Goal: Answer question/provide support: Share knowledge or assist other users

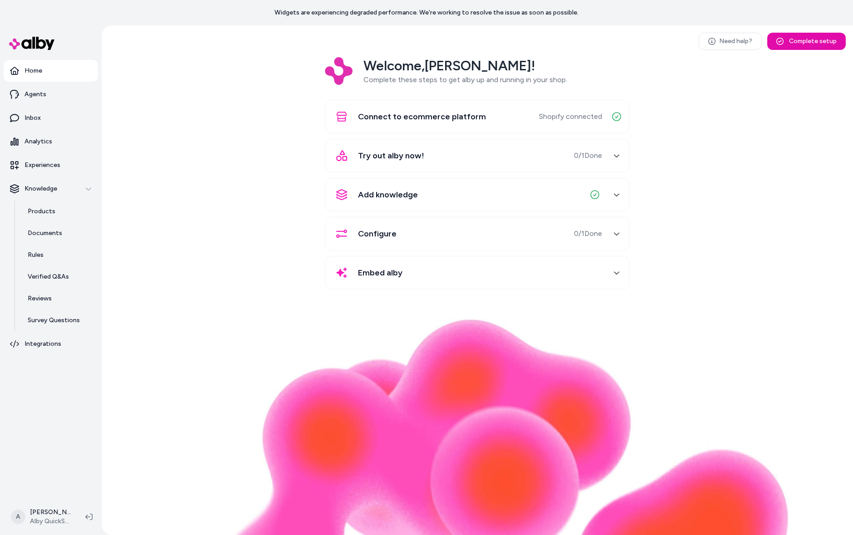
click at [184, 241] on div "Welcome, Andrew ! Complete these steps to get alby up and running in your shop.…" at bounding box center [477, 179] width 737 height 245
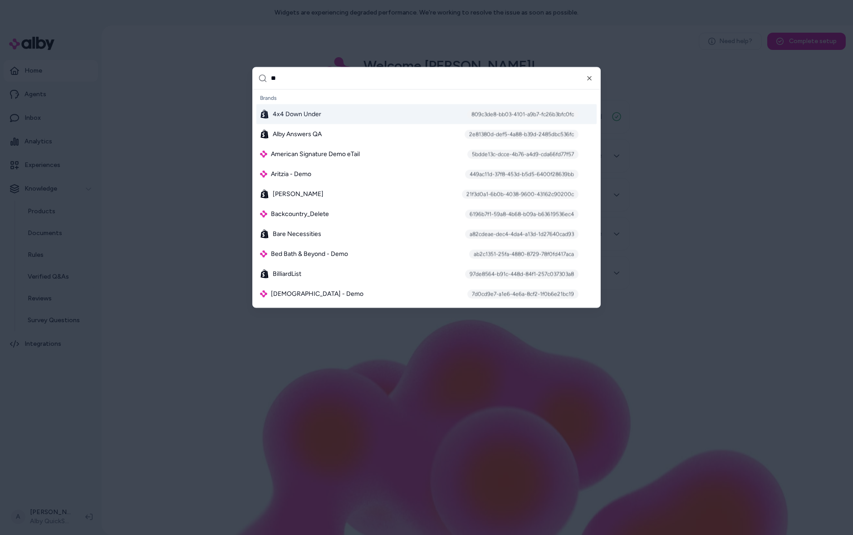
type input "***"
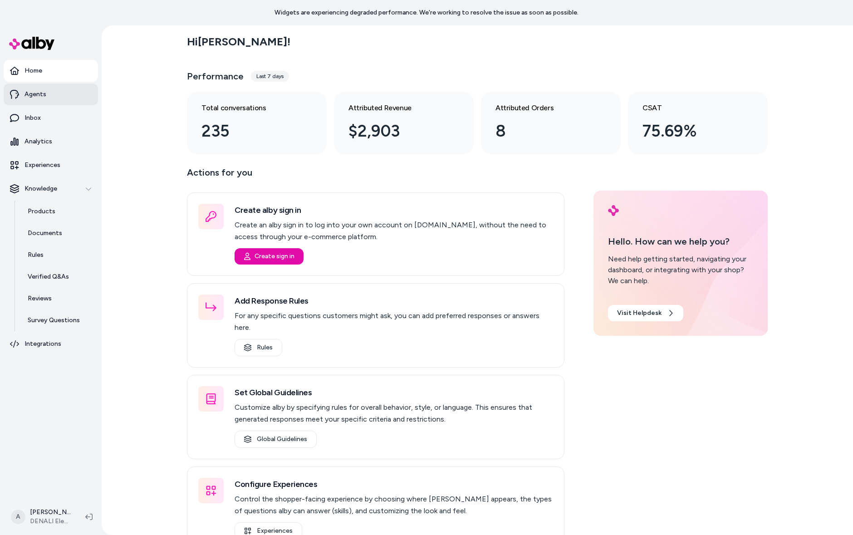
click at [57, 98] on link "Agents" at bounding box center [51, 94] width 94 height 22
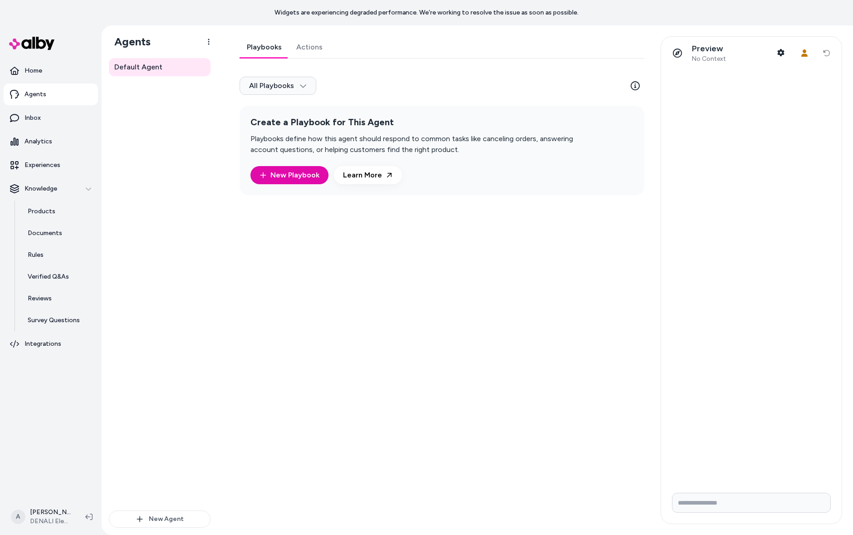
click at [307, 327] on div "Playbooks Actions All Playbooks Create a Playbook for This Agent Playbooks defi…" at bounding box center [439, 280] width 421 height 488
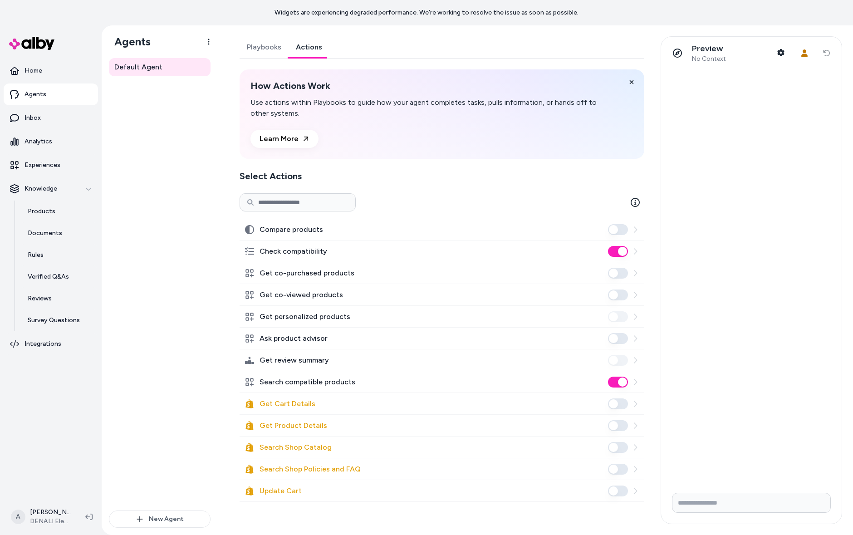
click at [311, 45] on link "Actions" at bounding box center [308, 47] width 41 height 22
click at [637, 381] on icon at bounding box center [634, 381] width 7 height 7
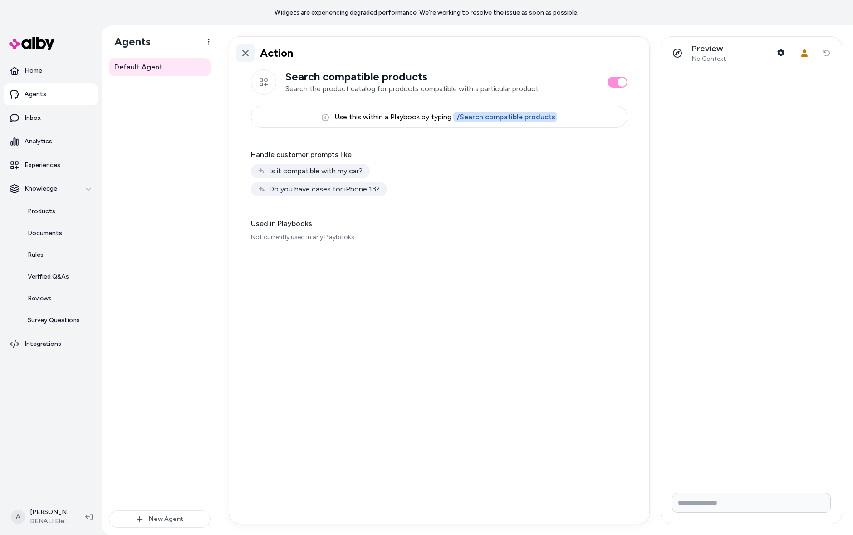
click at [242, 50] on icon at bounding box center [245, 52] width 7 height 7
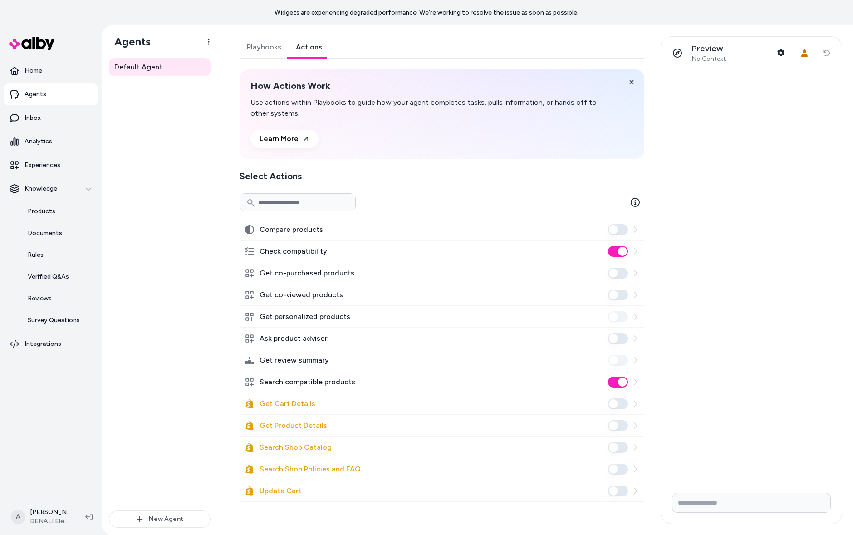
click at [636, 250] on icon at bounding box center [635, 251] width 3 height 6
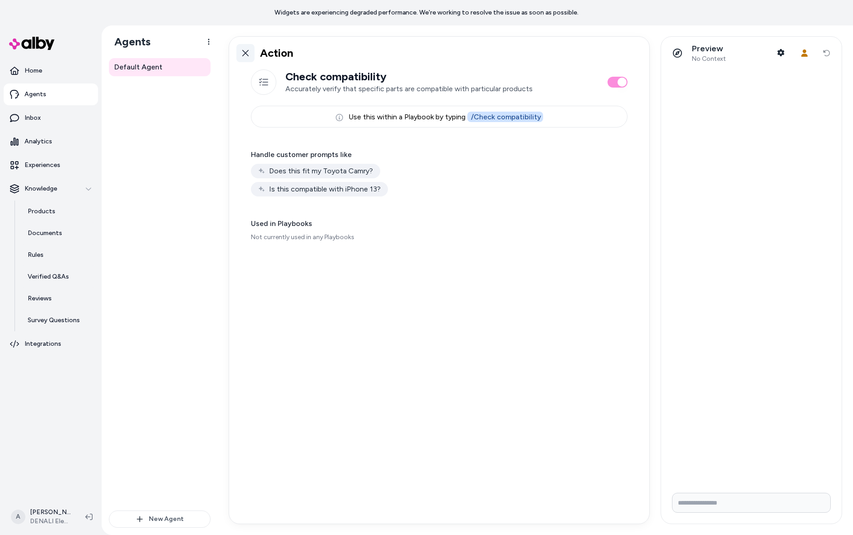
click at [242, 50] on icon at bounding box center [245, 53] width 6 height 6
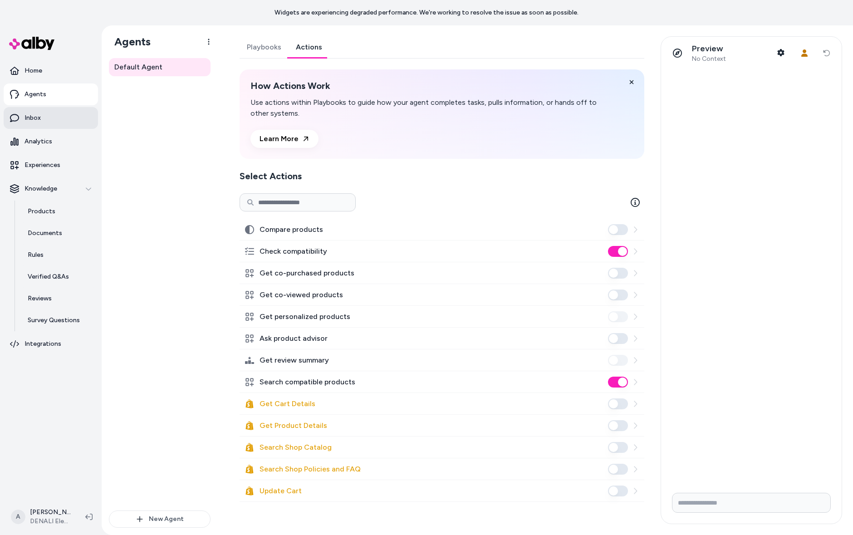
click at [60, 117] on link "Inbox" at bounding box center [51, 118] width 94 height 22
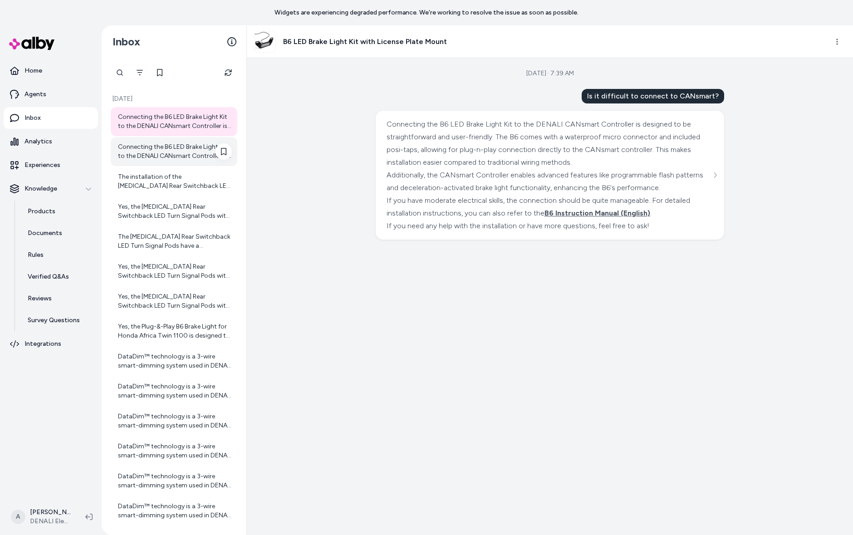
click at [122, 165] on div "Connecting the B6 LED Brake Light Kit to the DENALI CANsmart Controller is desi…" at bounding box center [174, 151] width 127 height 29
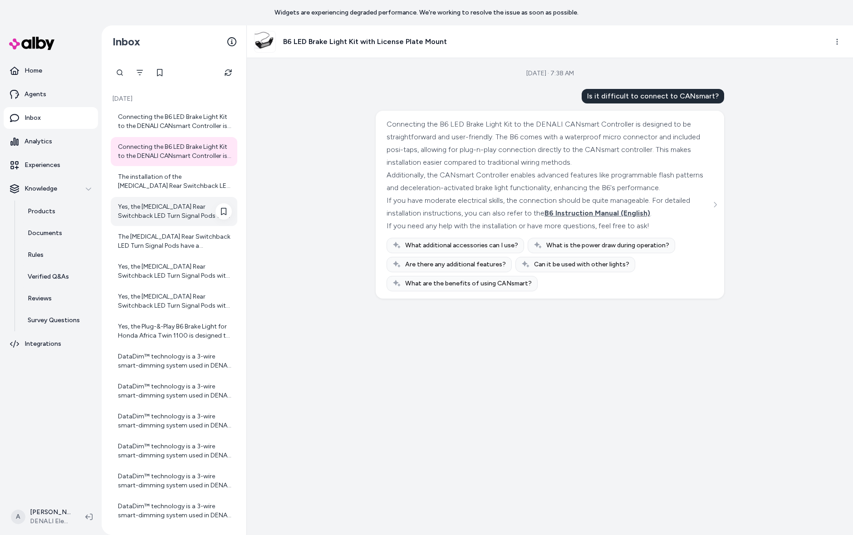
click at [155, 198] on div "Yes, the T3 Rear Switchback LED Turn Signal Pods with License Plate Mount do ha…" at bounding box center [174, 211] width 127 height 29
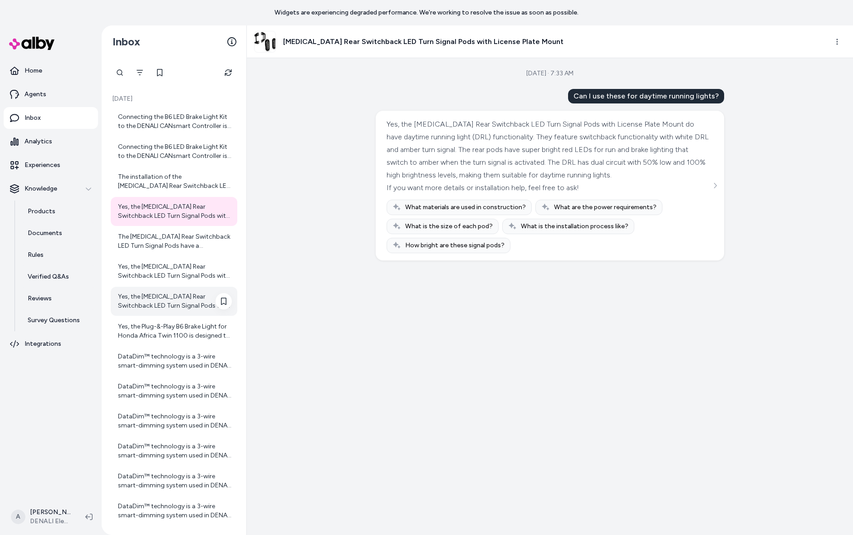
click at [146, 300] on div "Yes, the T3 Rear Switchback LED Turn Signal Pods with License Plate Mount inclu…" at bounding box center [175, 301] width 114 height 18
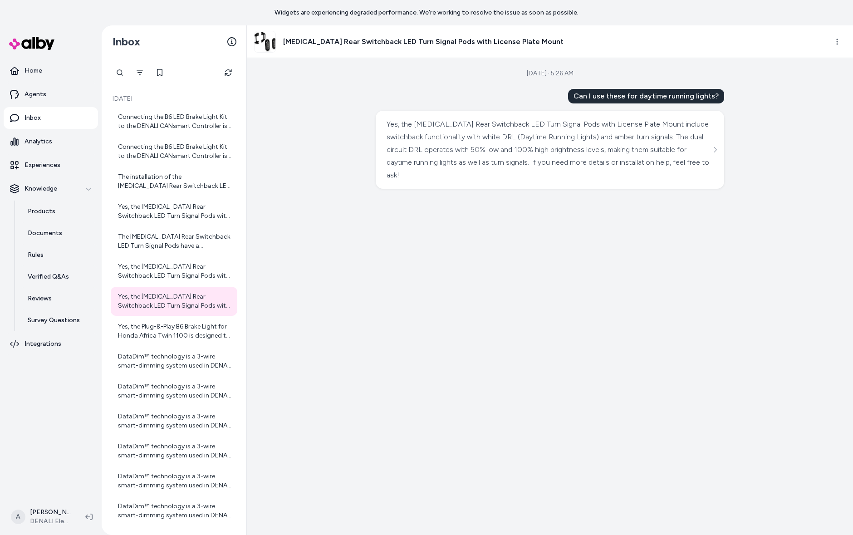
click at [727, 150] on div "Aug 14, 2025 · 5:26 AM Can I use these for daytime running lights? Yes, the T3 …" at bounding box center [550, 296] width 606 height 477
click at [717, 155] on div "Yes, the T3 Rear Switchback LED Turn Signal Pods with License Plate Mount inclu…" at bounding box center [550, 150] width 348 height 78
click at [713, 152] on icon "See more" at bounding box center [715, 149] width 6 height 6
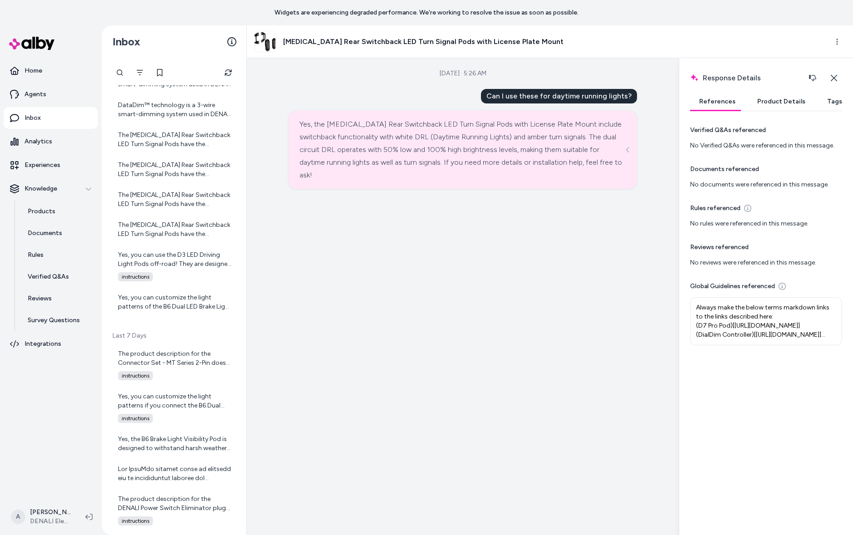
scroll to position [596, 0]
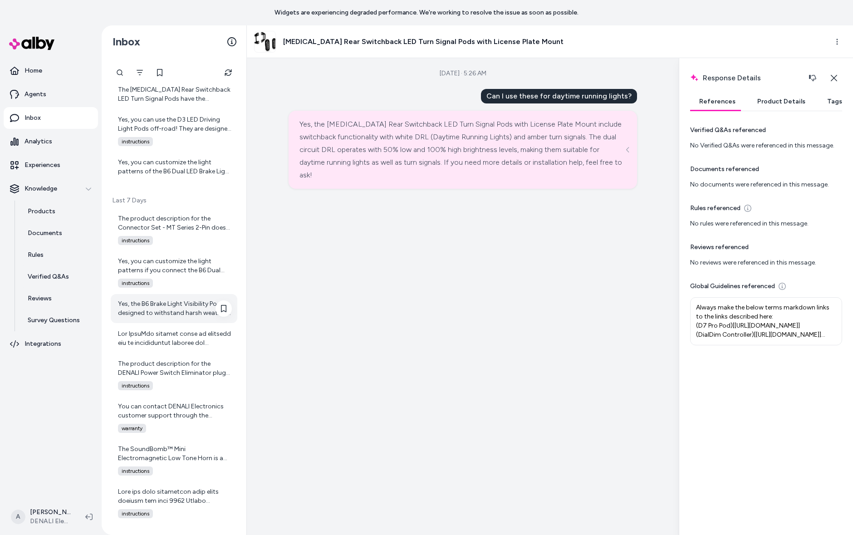
click at [195, 319] on div "Yes, the B6 Brake Light Visibility Pod is designed to withstand harsh weather c…" at bounding box center [174, 308] width 127 height 29
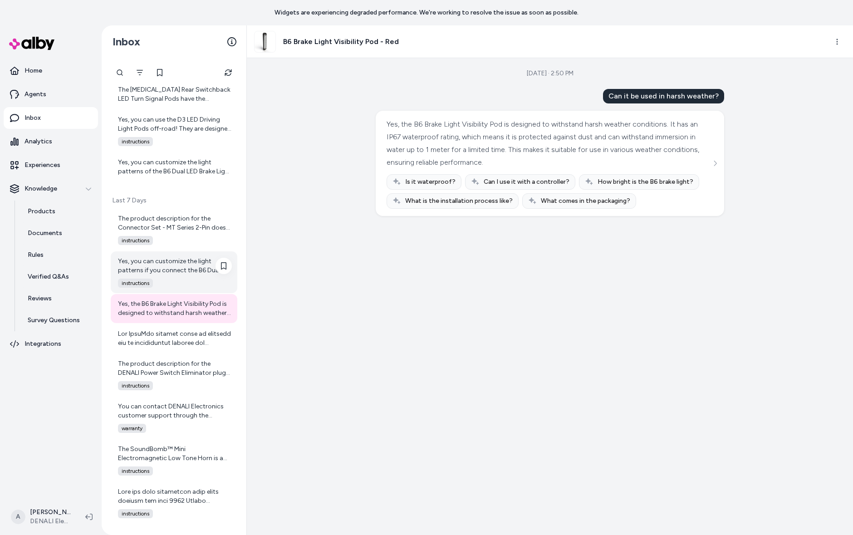
click at [155, 265] on div "Yes, you can customize the light patterns if you connect the B6 Dual LED Brake …" at bounding box center [175, 266] width 114 height 18
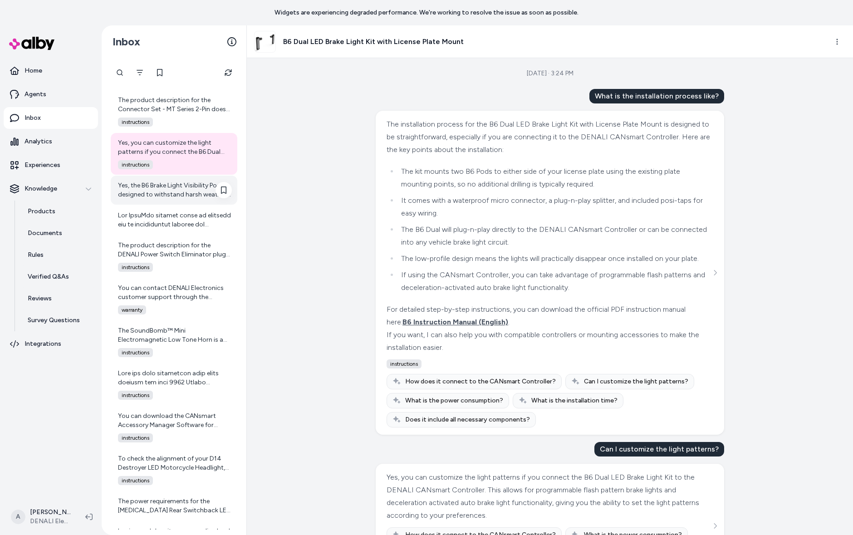
scroll to position [723, 0]
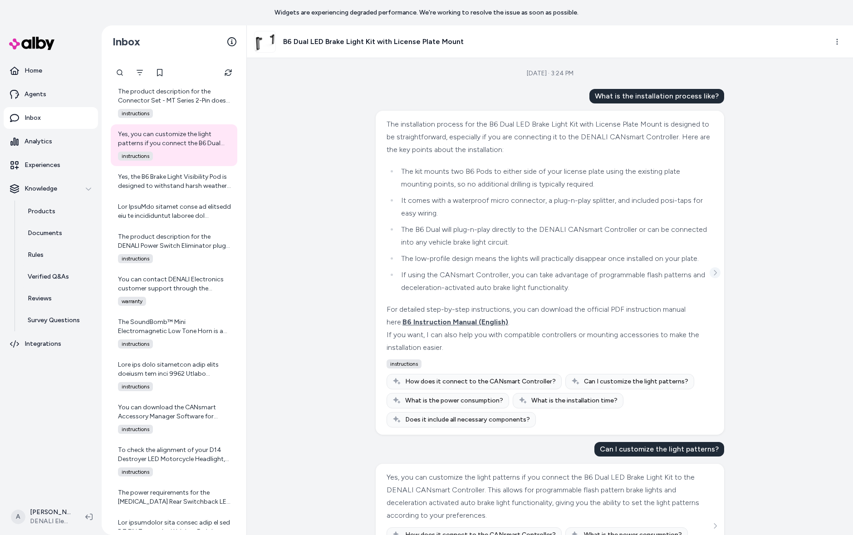
click at [720, 278] on button "See more" at bounding box center [714, 272] width 11 height 11
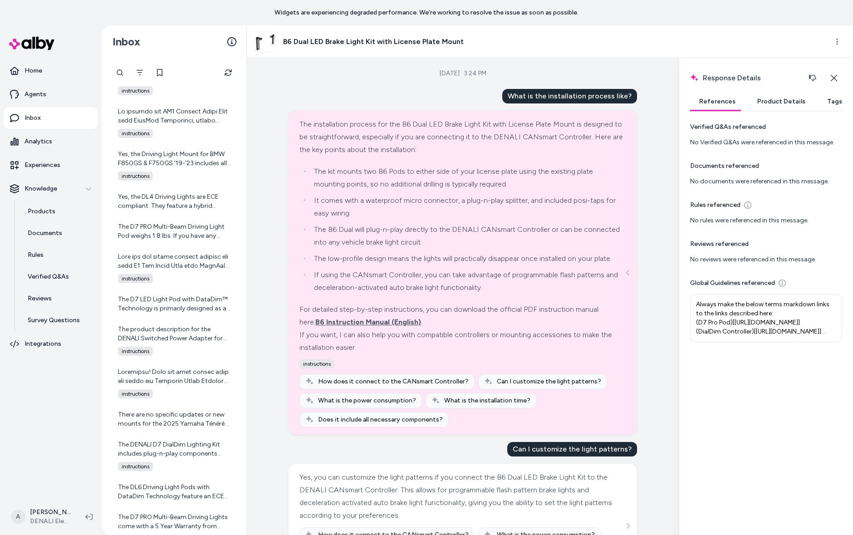
scroll to position [3298, 0]
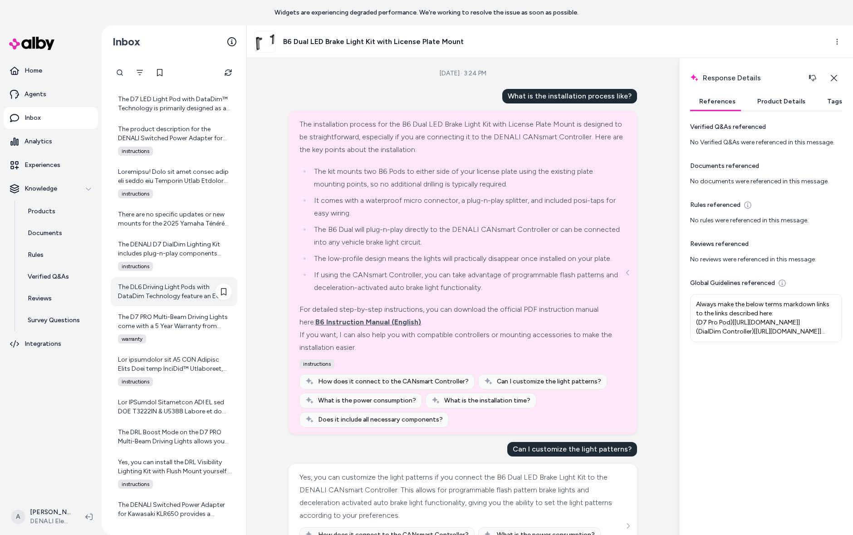
click at [189, 296] on div "The DL6 Driving Light Pods with DataDim Technology feature an ECE certified hyb…" at bounding box center [175, 292] width 114 height 18
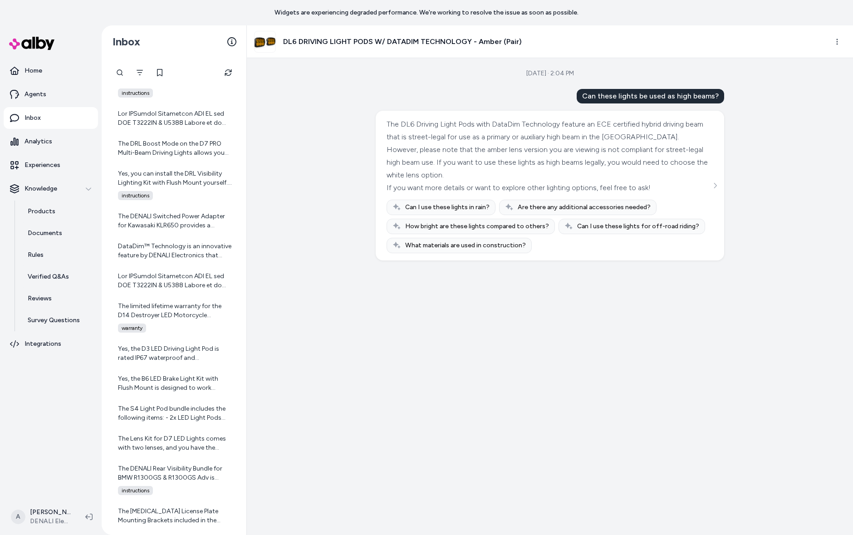
scroll to position [3785, 0]
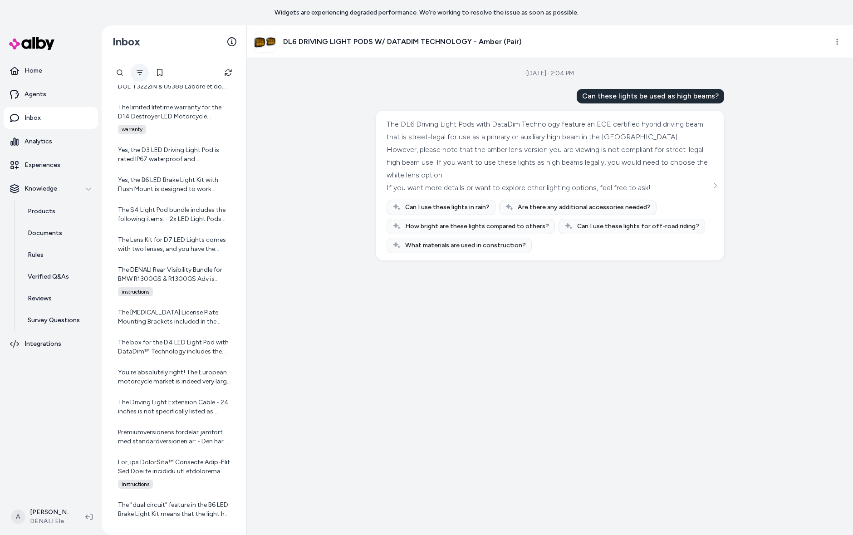
click at [136, 69] on icon "Filter" at bounding box center [139, 72] width 7 height 7
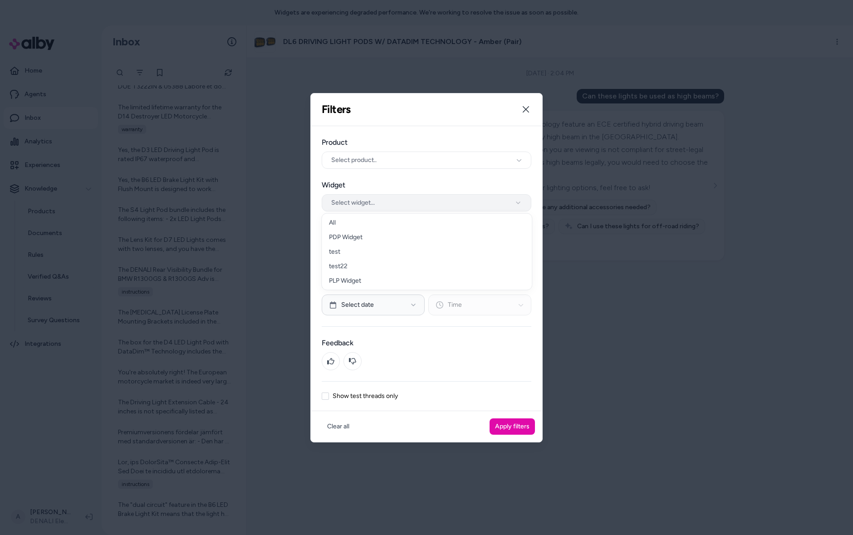
click at [463, 208] on button "Select widget..." at bounding box center [427, 202] width 210 height 17
drag, startPoint x: 449, startPoint y: 243, endPoint x: 451, endPoint y: 235, distance: 7.5
click at [507, 414] on div "Clear all Apply filters" at bounding box center [426, 426] width 231 height 31
click at [373, 394] on label "Show test threads only" at bounding box center [364, 396] width 65 height 6
click at [329, 394] on button "Show test threads only" at bounding box center [325, 395] width 7 height 7
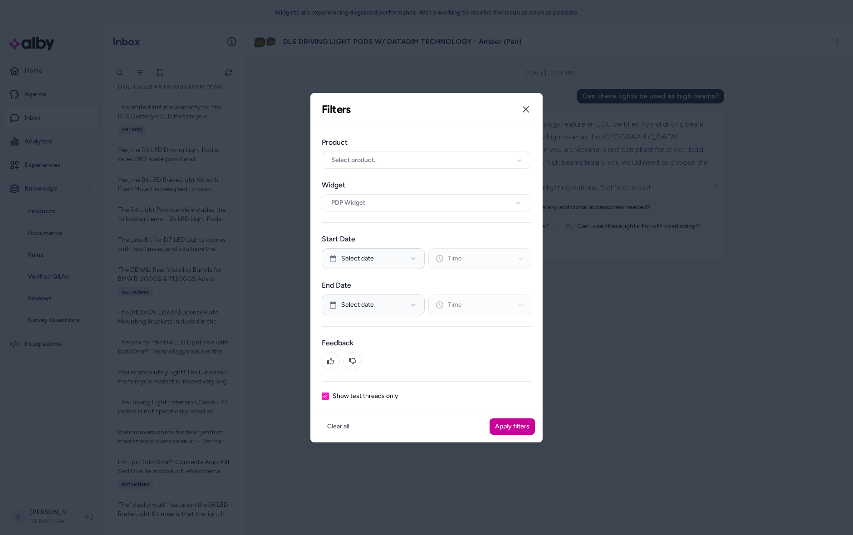
click at [503, 423] on button "Apply filters" at bounding box center [511, 426] width 45 height 16
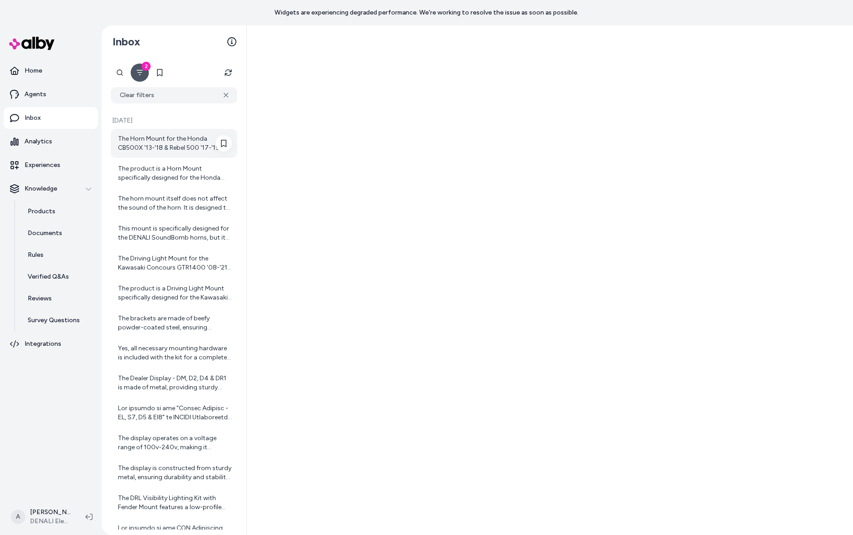
click at [196, 152] on div "The Horn Mount for the Honda CB500X '13-'18 & Rebel 500 '17-'19 is made of a be…" at bounding box center [175, 143] width 114 height 18
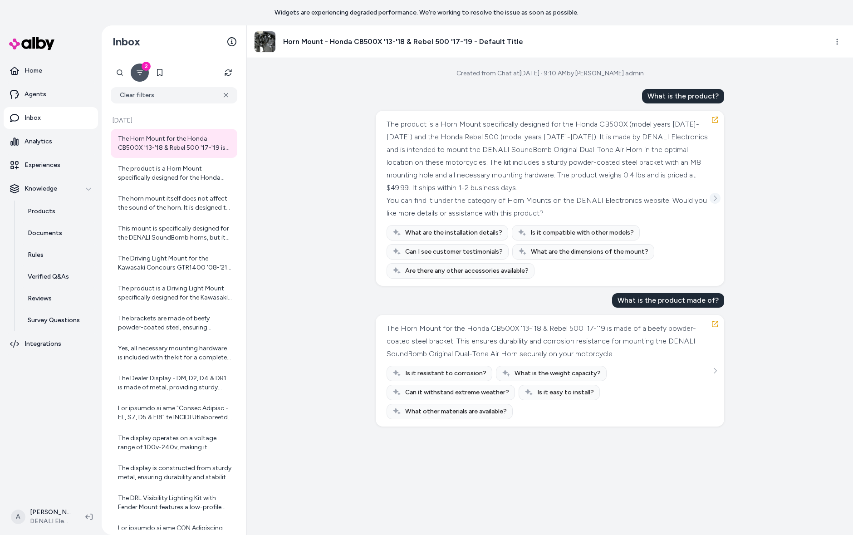
click at [716, 195] on icon "See more" at bounding box center [715, 198] width 6 height 6
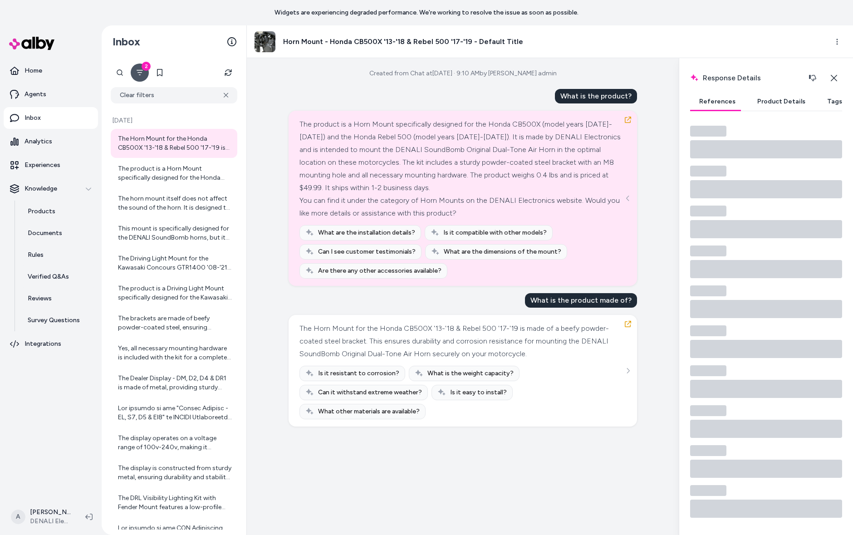
click at [763, 100] on button "Product Details" at bounding box center [781, 102] width 66 height 18
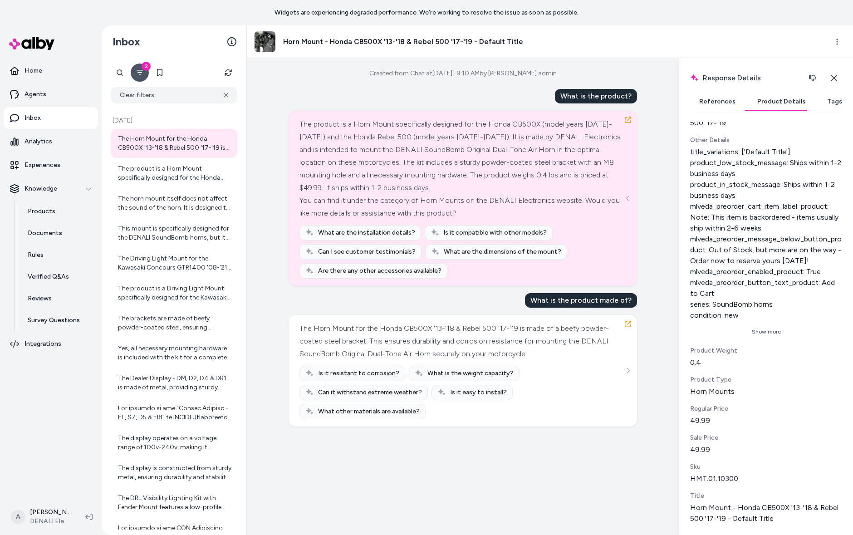
scroll to position [579, 0]
click at [837, 78] on button "Close" at bounding box center [833, 78] width 17 height 18
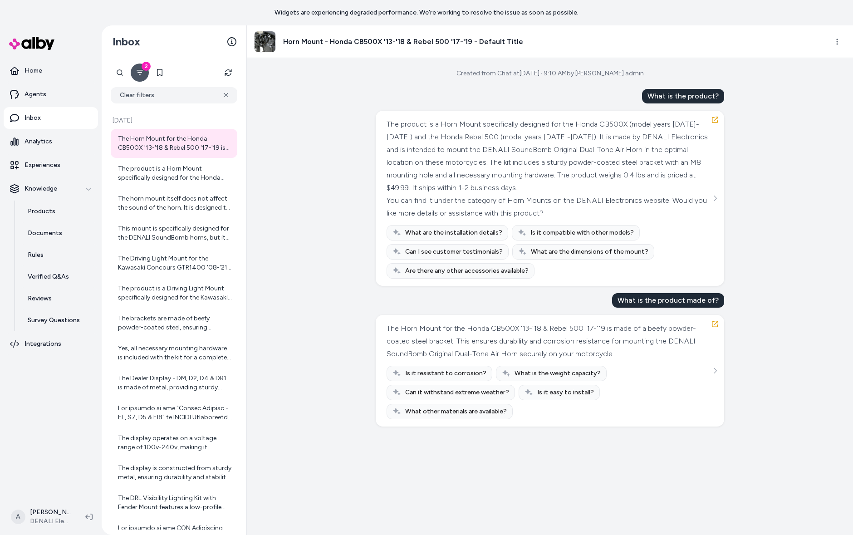
click at [164, 188] on div "The Horn Mount for the Honda CB500X '13-'18 & Rebel 500 '17-'19 is made of a be…" at bounding box center [174, 517] width 127 height 777
click at [166, 181] on div "The product is a Horn Mount specifically designed for the Honda CB500X (model y…" at bounding box center [175, 173] width 114 height 18
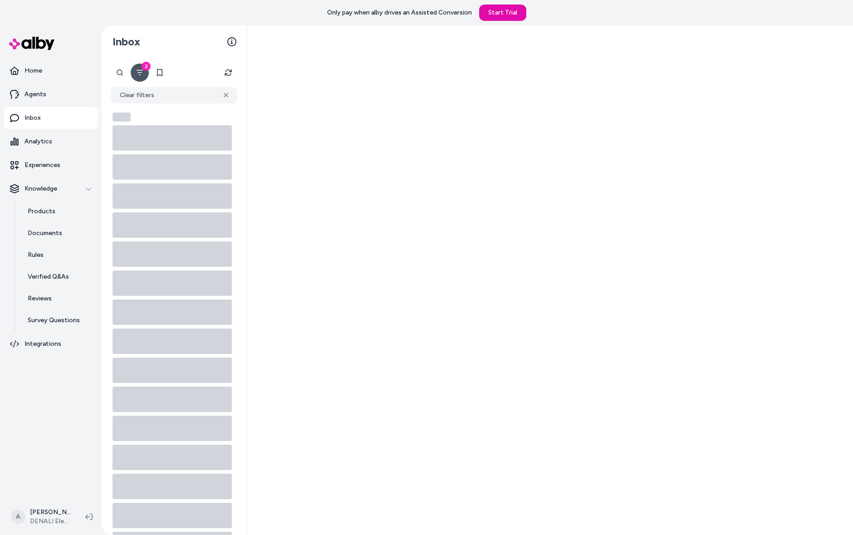
click at [414, 171] on div at bounding box center [550, 279] width 606 height 509
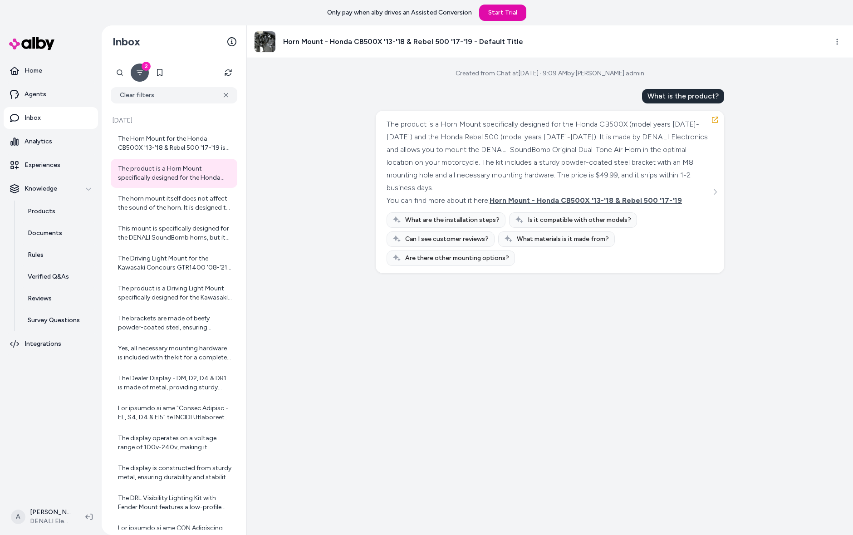
click at [132, 71] on button "2" at bounding box center [140, 72] width 18 height 18
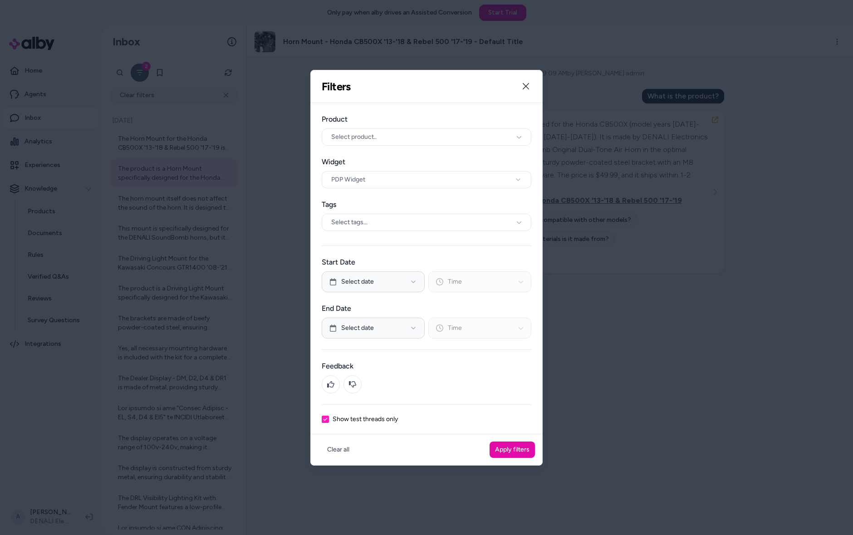
click at [385, 425] on div "Product Select product.. Widget PDP Widget Tags Select tags... Start Date Selec…" at bounding box center [426, 268] width 231 height 331
click at [387, 416] on label "Show test threads only" at bounding box center [364, 419] width 65 height 6
click at [329, 416] on button "Show test threads only" at bounding box center [325, 418] width 7 height 7
click at [506, 447] on button "Apply filters" at bounding box center [511, 449] width 45 height 16
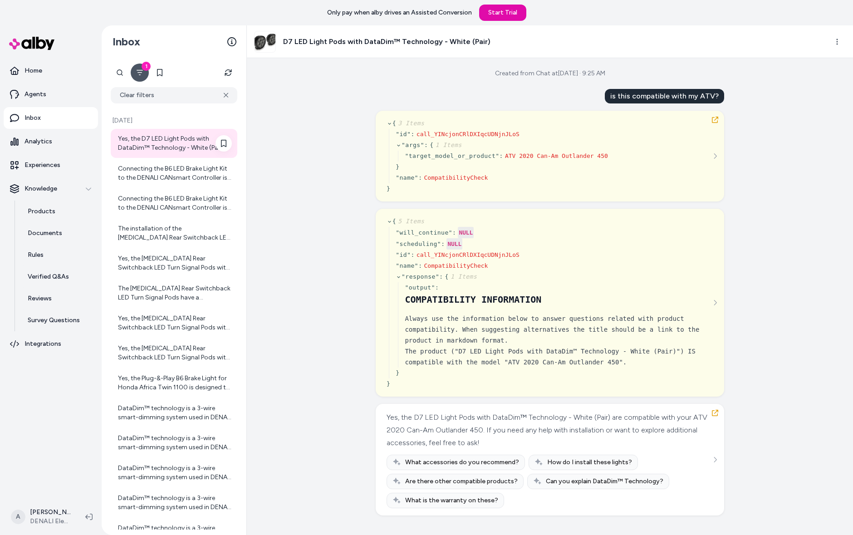
click at [176, 139] on div "Yes, the D7 LED Light Pods with DataDim™ Technology - White (Pair) are compatib…" at bounding box center [175, 143] width 114 height 18
click at [714, 153] on icon "See more" at bounding box center [715, 156] width 6 height 6
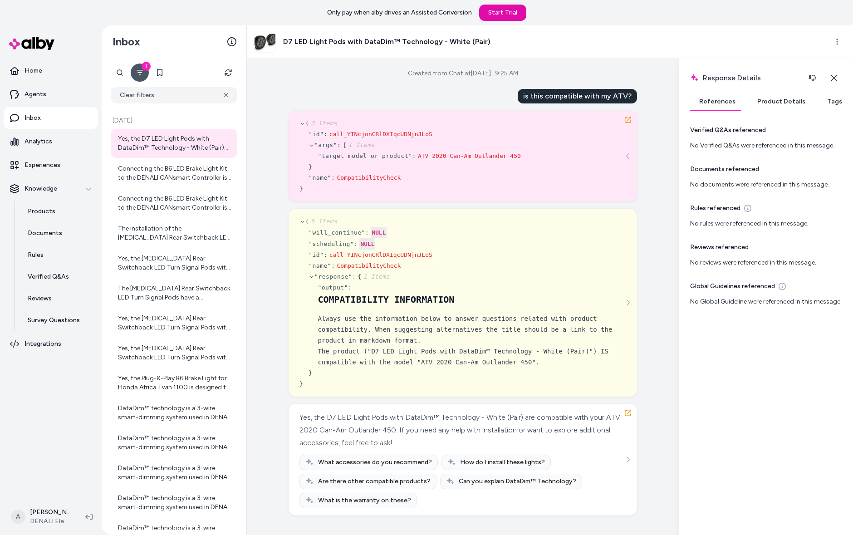
click at [545, 168] on div "{ 3 Items " id " : call_YINcjonCRlDXIqcUDNjnJLoS " args " : { 1 Items " target_…" at bounding box center [462, 156] width 327 height 76
drag, startPoint x: 522, startPoint y: 96, endPoint x: 637, endPoint y: 99, distance: 114.8
click at [634, 99] on div "is this compatible with my ATV?" at bounding box center [576, 96] width 119 height 15
click at [585, 146] on div "{ 3 Items " id " : call_YINcjonCRlDXIqcUDNjnJLoS " args " : { 1 Items " target_…" at bounding box center [462, 156] width 327 height 76
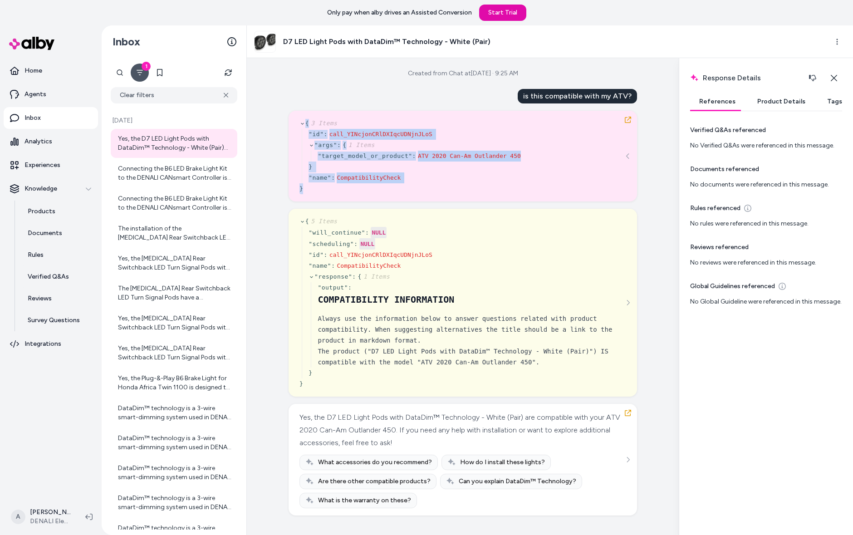
drag, startPoint x: 297, startPoint y: 120, endPoint x: 465, endPoint y: 199, distance: 185.8
click at [465, 199] on div "{ 3 Items " id " : call_YINcjonCRlDXIqcUDNjnJLoS " args " : { 1 Items " target_…" at bounding box center [462, 156] width 348 height 91
drag, startPoint x: 465, startPoint y: 199, endPoint x: 282, endPoint y: 120, distance: 199.5
click at [282, 120] on div "Created from Chat at Aug 14, 2025 · 9:25 AM is this compatible with my ATV? { 3…" at bounding box center [463, 296] width 432 height 477
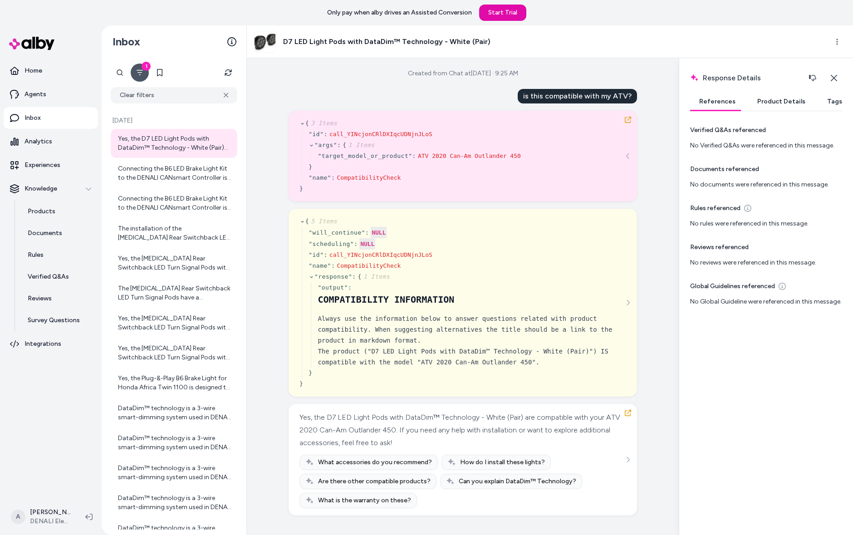
click at [282, 120] on div "Created from Chat at Aug 14, 2025 · 9:25 AM is this compatible with my ATV? { 3…" at bounding box center [463, 296] width 432 height 477
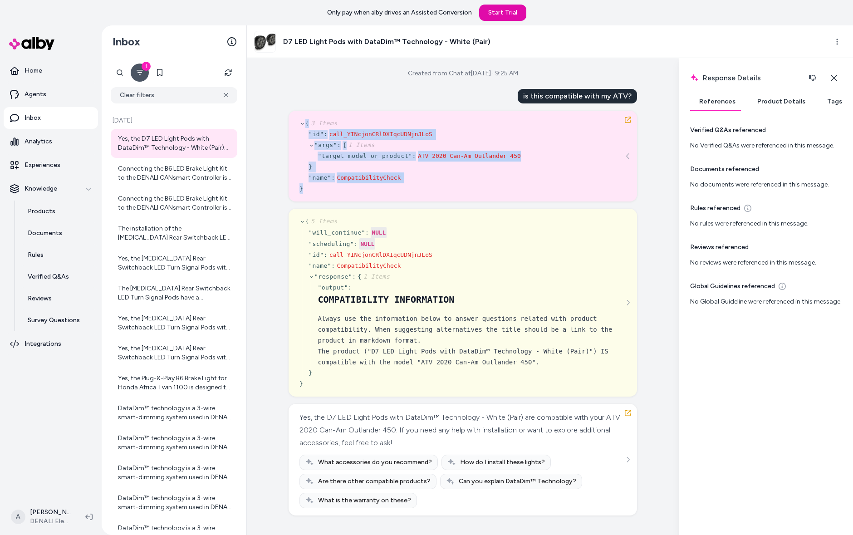
drag, startPoint x: 282, startPoint y: 119, endPoint x: 516, endPoint y: 201, distance: 248.0
click at [516, 201] on div "Created from Chat at Aug 14, 2025 · 9:25 AM is this compatible with my ATV? { 3…" at bounding box center [463, 296] width 432 height 477
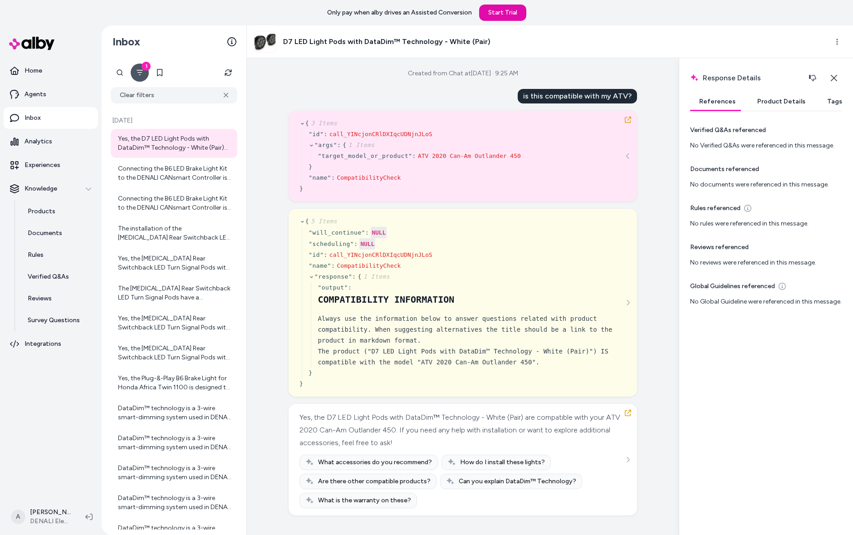
click at [517, 198] on div "{ 3 Items " id " : call_YINcjonCRlDXIqcUDNjnJLoS " args " : { 1 Items " target_…" at bounding box center [462, 156] width 348 height 91
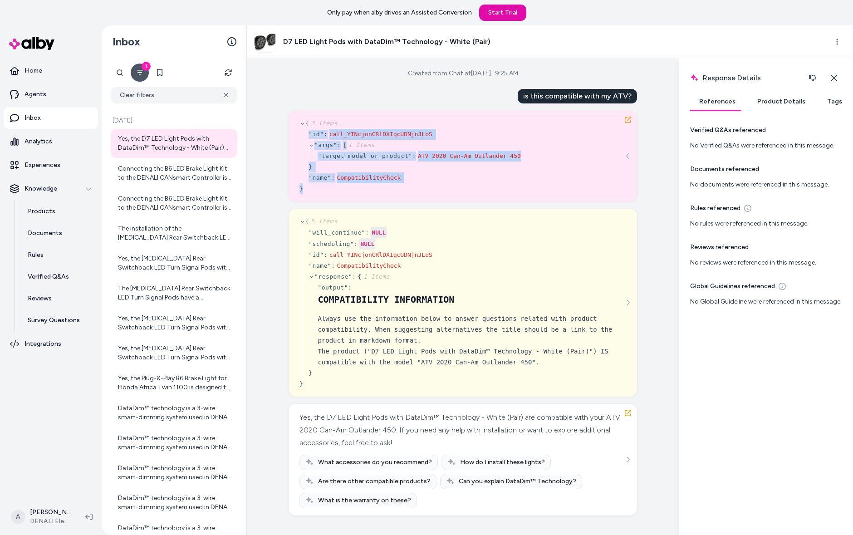
drag, startPoint x: 502, startPoint y: 198, endPoint x: 312, endPoint y: 131, distance: 201.5
click at [312, 131] on div "{ 3 Items " id " : call_YINcjonCRlDXIqcUDNjnJLoS " args " : { 1 Items " target_…" at bounding box center [462, 156] width 348 height 91
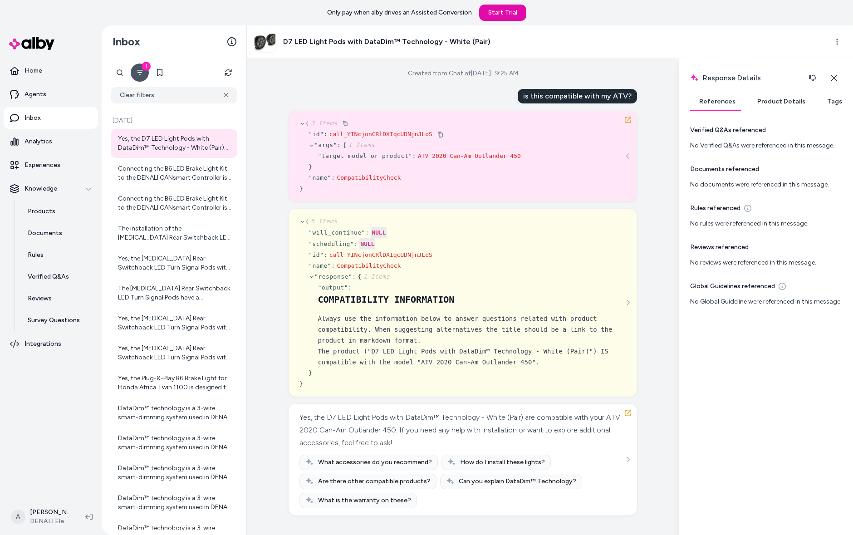
click at [312, 132] on span "" id "" at bounding box center [315, 134] width 15 height 7
drag, startPoint x: 415, startPoint y: 156, endPoint x: 519, endPoint y: 156, distance: 104.3
click at [519, 156] on div "" target_model_or_product " : ATV 2020 Can-Am Outlander 450" at bounding box center [424, 156] width 214 height 11
click at [464, 182] on div "" name " : CompatibilityCheck" at bounding box center [414, 177] width 212 height 11
drag, startPoint x: 525, startPoint y: 97, endPoint x: 641, endPoint y: 95, distance: 116.1
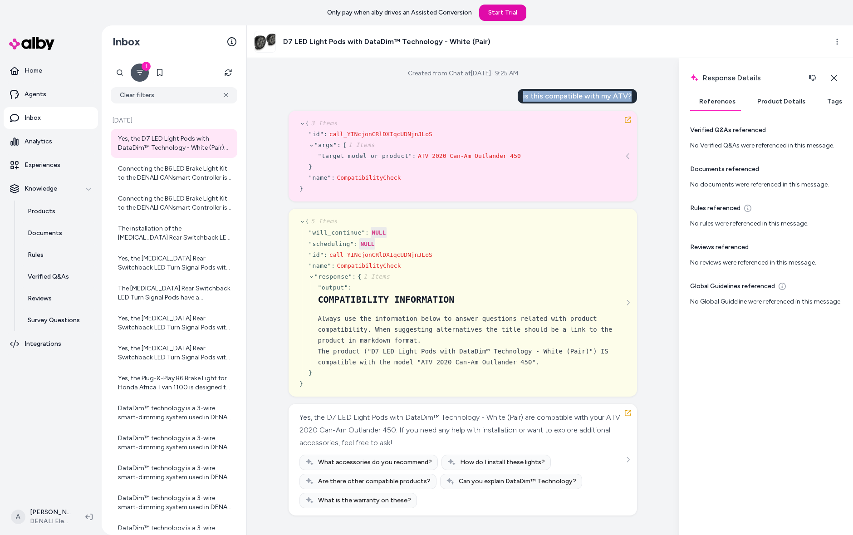
click at [641, 95] on div "Created from Chat at Aug 14, 2025 · 9:25 AM is this compatible with my ATV? { 3…" at bounding box center [463, 296] width 432 height 477
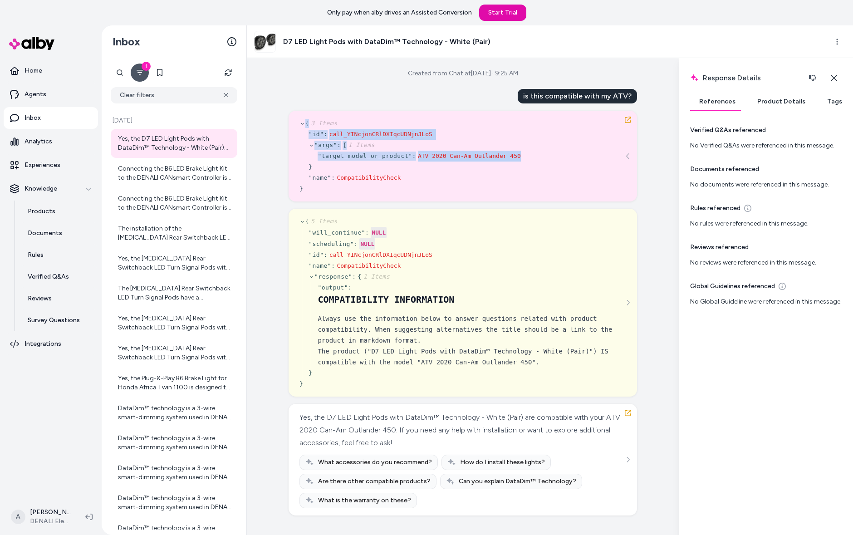
drag, startPoint x: 537, startPoint y: 161, endPoint x: 299, endPoint y: 109, distance: 242.8
click at [299, 109] on div "is this compatible with my ATV? { 3 Items " id " : call_YINcjonCRlDXIqcUDNjnJLo…" at bounding box center [462, 302] width 348 height 426
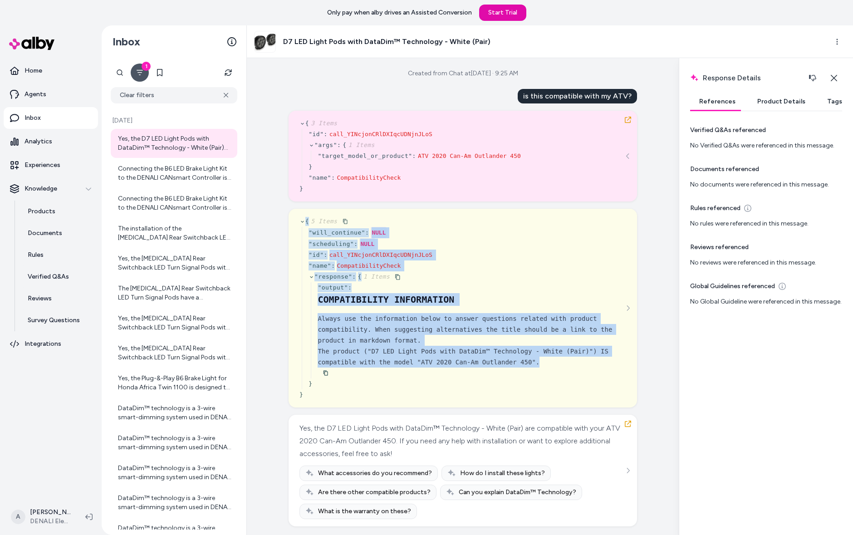
drag, startPoint x: 301, startPoint y: 210, endPoint x: 544, endPoint y: 367, distance: 289.2
click at [544, 367] on div "Created from Chat at Aug 14, 2025 · 9:25 AM is this compatible with my ATV? { 3…" at bounding box center [463, 296] width 432 height 477
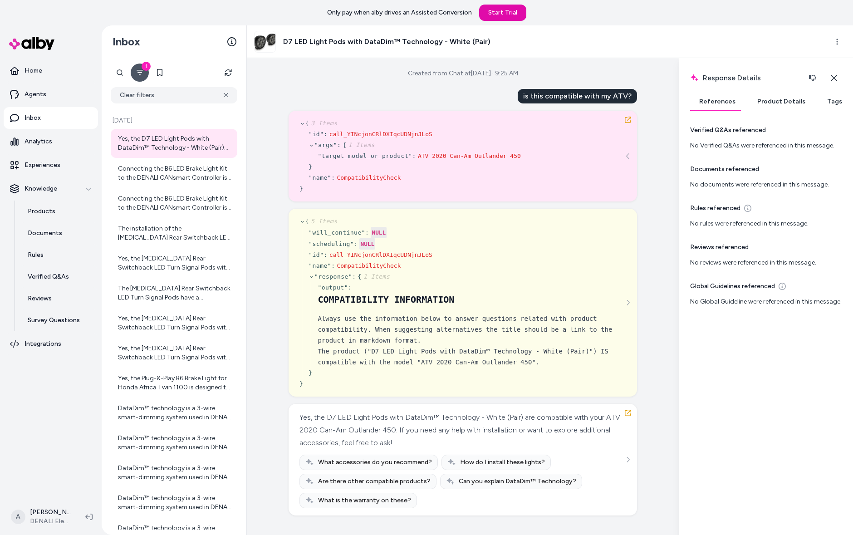
click at [543, 106] on div "is this compatible with my ATV? { 3 Items " id " : call_YINcjonCRlDXIqcUDNjnJLo…" at bounding box center [462, 302] width 348 height 426
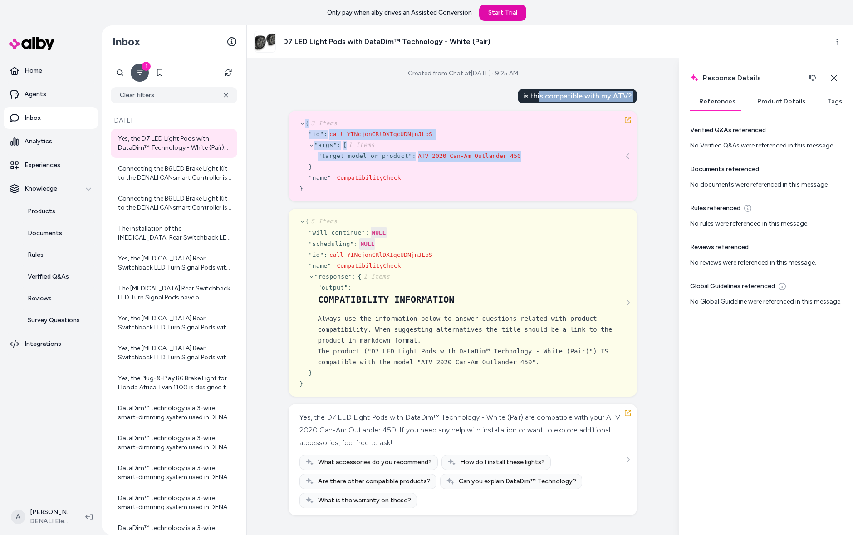
drag, startPoint x: 599, startPoint y: 94, endPoint x: 638, endPoint y: 146, distance: 64.8
click at [638, 147] on div "Created from Chat at Aug 14, 2025 · 9:25 AM is this compatible with my ATV? { 3…" at bounding box center [463, 296] width 432 height 477
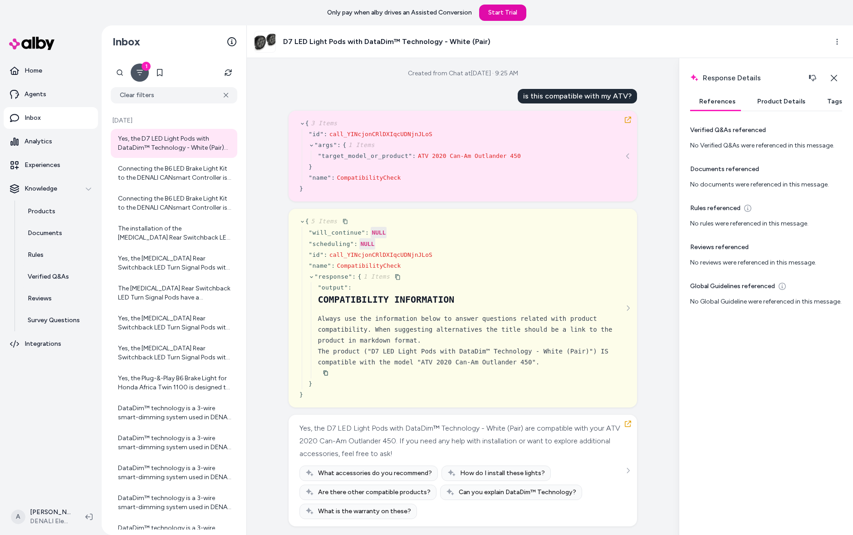
click at [589, 386] on div "" response " : { 1 Items " output " : COMPATIBILITY INFORMATION Always use the …" at bounding box center [466, 330] width 317 height 118
drag, startPoint x: 554, startPoint y: 356, endPoint x: 430, endPoint y: 359, distance: 124.3
click at [430, 359] on div "The product ("D7 LED Light Pods with DataDim™ Technology - White (Pair)") IS co…" at bounding box center [471, 357] width 308 height 22
click at [430, 358] on div "The product ("D7 LED Light Pods with DataDim™ Technology - White (Pair)") IS co…" at bounding box center [471, 357] width 308 height 22
drag, startPoint x: 423, startPoint y: 361, endPoint x: 549, endPoint y: 364, distance: 126.1
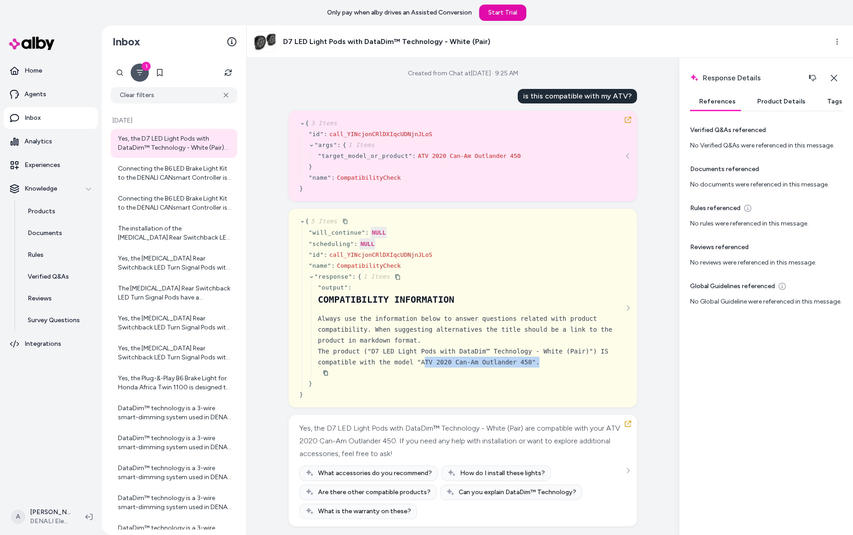
click at [549, 364] on div "The product ("D7 LED Light Pods with DataDim™ Technology - White (Pair)") IS co…" at bounding box center [471, 357] width 308 height 22
click at [536, 356] on div "The product ("D7 LED Light Pods with DataDim™ Technology - White (Pair)") IS co…" at bounding box center [471, 357] width 308 height 22
drag, startPoint x: 422, startPoint y: 361, endPoint x: 532, endPoint y: 365, distance: 109.8
click at [532, 365] on div "The product ("D7 LED Light Pods with DataDim™ Technology - White (Pair)") IS co…" at bounding box center [471, 357] width 308 height 22
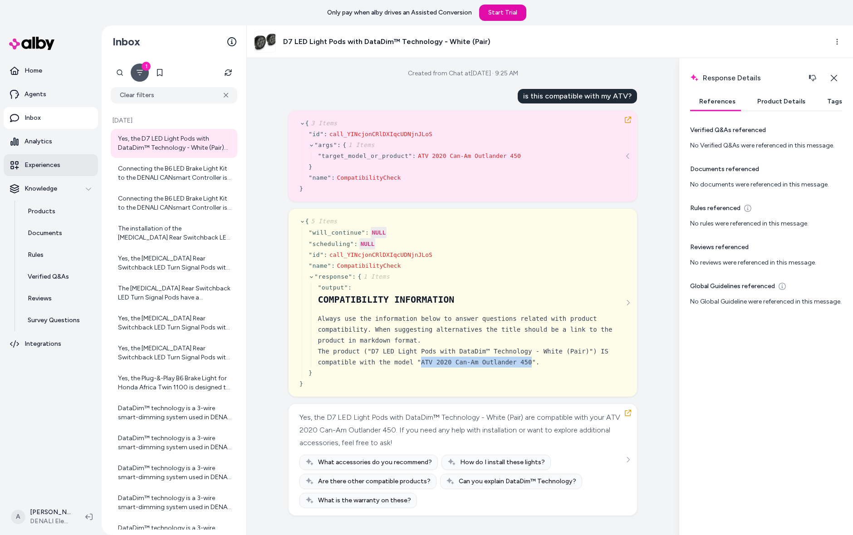
click at [71, 171] on link "Experiences" at bounding box center [51, 165] width 94 height 22
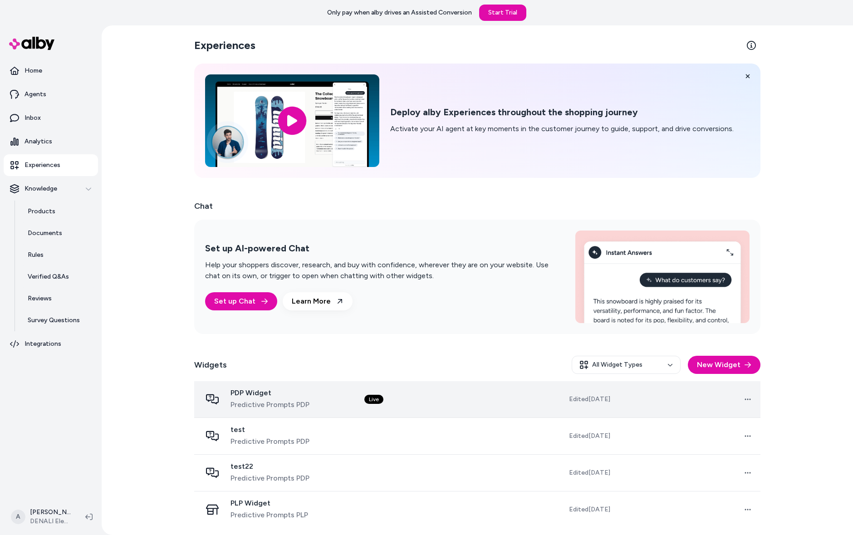
click at [287, 384] on td "PDP Widget Predictive Prompts PDP" at bounding box center [275, 399] width 163 height 37
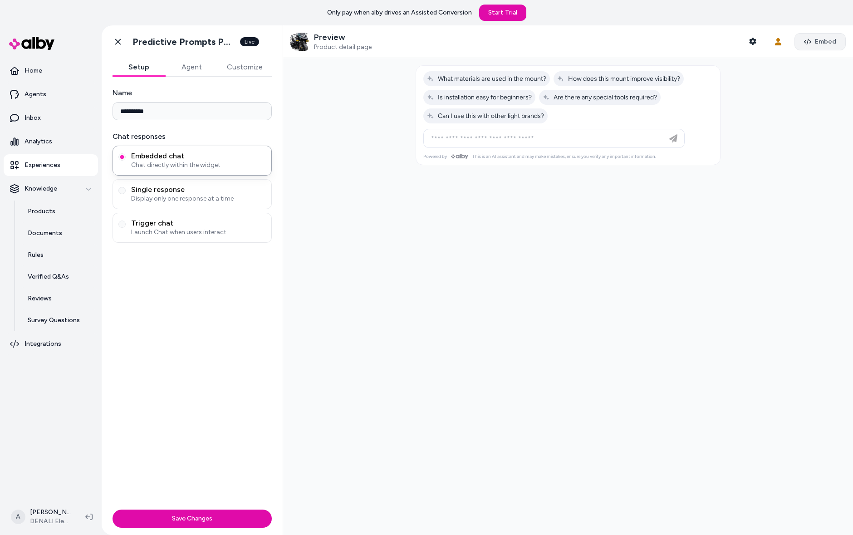
click at [805, 37] on button "Embed" at bounding box center [819, 41] width 51 height 17
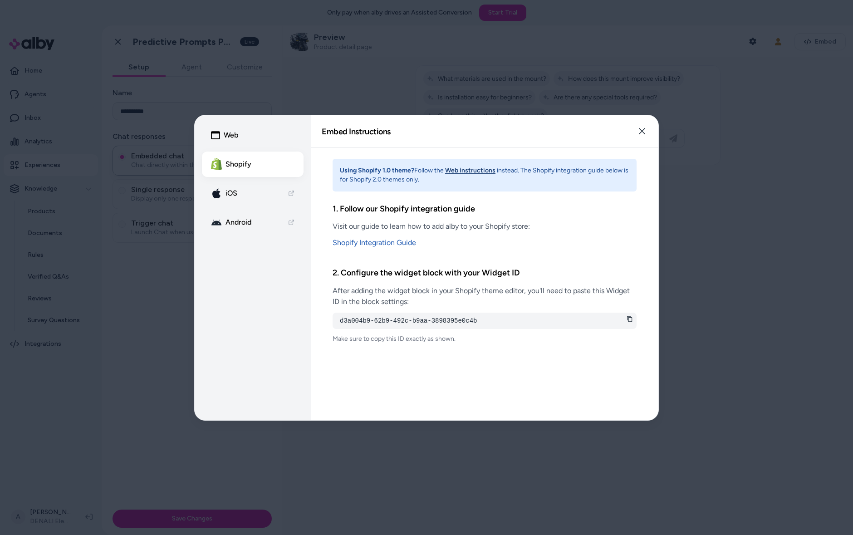
click at [267, 132] on button "Web" at bounding box center [253, 134] width 102 height 25
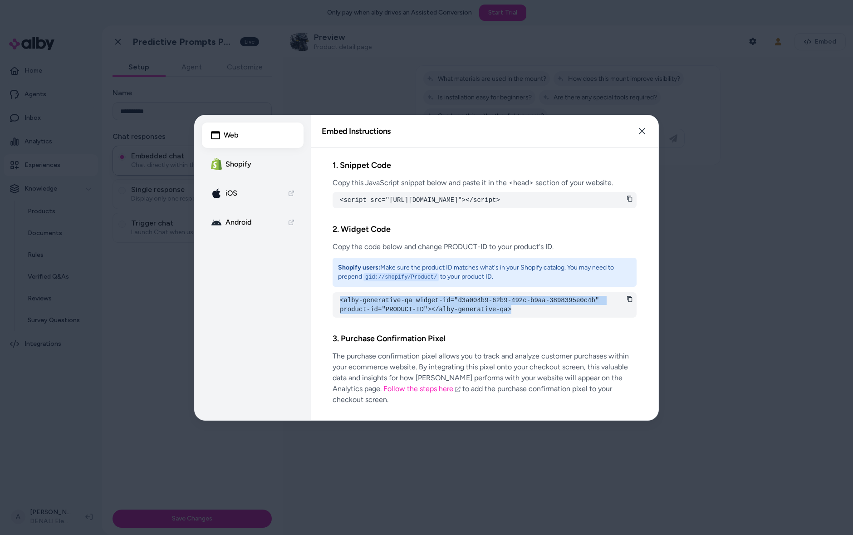
drag, startPoint x: 523, startPoint y: 324, endPoint x: 327, endPoint y: 300, distance: 197.8
click at [327, 300] on div "1. Snippet Code Copy this JavaScript snippet below and paste it in the <head> s…" at bounding box center [484, 284] width 347 height 272
click at [509, 317] on div "<alby-generative-qa widget-id="d3a004b9-62b9-492c-b9aa-3898395e0c4b" product-id…" at bounding box center [484, 304] width 304 height 25
drag, startPoint x: 414, startPoint y: 310, endPoint x: 607, endPoint y: 307, distance: 192.8
click at [607, 307] on pre "<alby-generative-qa widget-id="d3a004b9-62b9-492c-b9aa-3898395e0c4b" product-id…" at bounding box center [484, 305] width 289 height 18
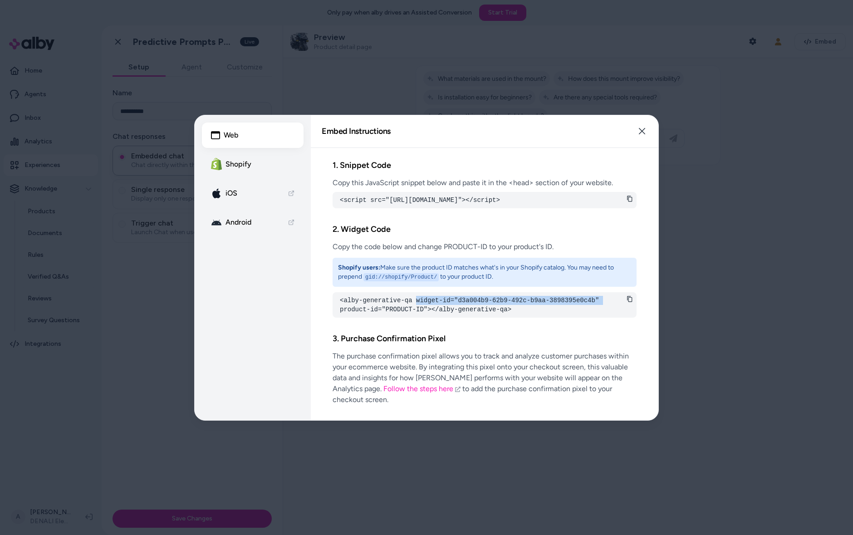
click at [590, 309] on pre "<alby-generative-qa widget-id="d3a004b9-62b9-492c-b9aa-3898395e0c4b" product-id…" at bounding box center [484, 305] width 289 height 18
drag, startPoint x: 588, startPoint y: 309, endPoint x: 456, endPoint y: 311, distance: 132.0
click at [456, 311] on pre "<alby-generative-qa widget-id="d3a004b9-62b9-492c-b9aa-3898395e0c4b" product-id…" at bounding box center [484, 305] width 289 height 18
click at [456, 310] on pre "<alby-generative-qa widget-id="d3a004b9-62b9-492c-b9aa-3898395e0c4b" product-id…" at bounding box center [484, 305] width 289 height 18
drag, startPoint x: 462, startPoint y: 309, endPoint x: 596, endPoint y: 307, distance: 134.3
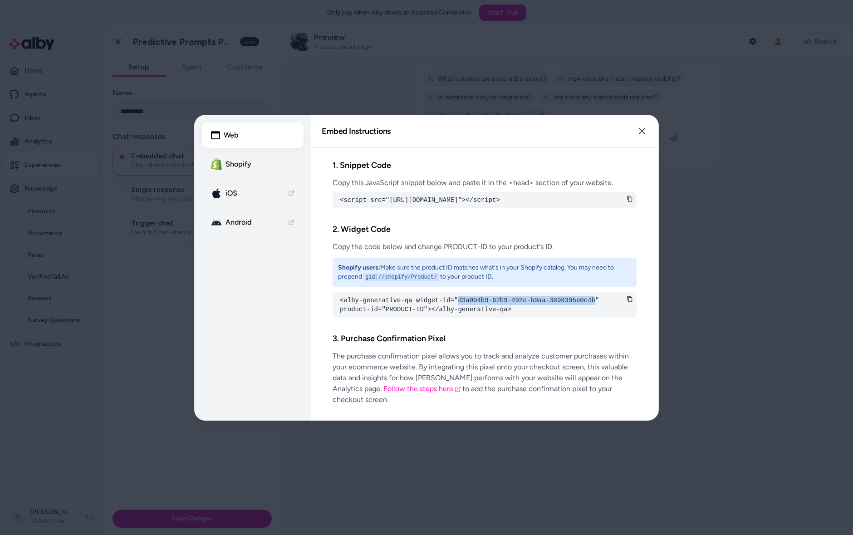
click at [596, 308] on pre "<alby-generative-qa widget-id="d3a004b9-62b9-492c-b9aa-3898395e0c4b" product-id…" at bounding box center [484, 305] width 289 height 18
click at [586, 301] on div "2. Widget Code Copy the code below and change PRODUCT-ID to your product's ID. …" at bounding box center [484, 270] width 304 height 95
click at [636, 128] on button "Close" at bounding box center [642, 131] width 18 height 18
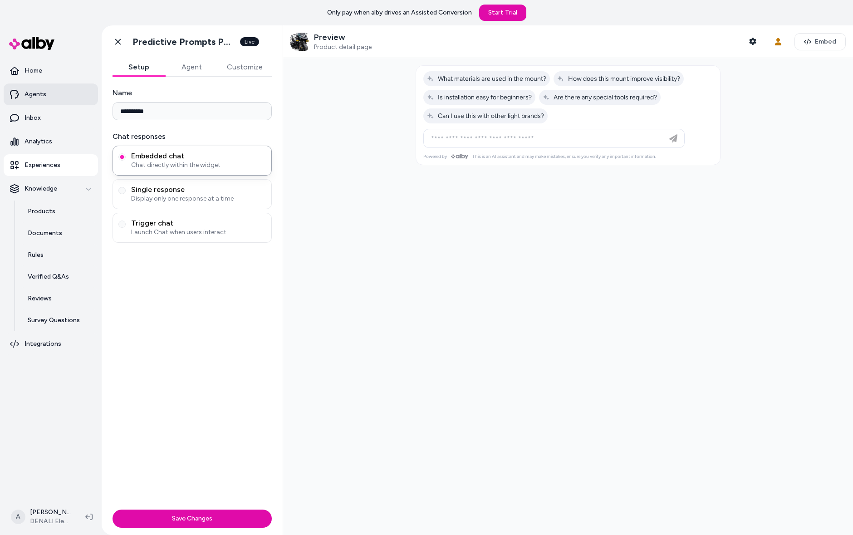
click at [30, 94] on p "Agents" at bounding box center [35, 94] width 22 height 9
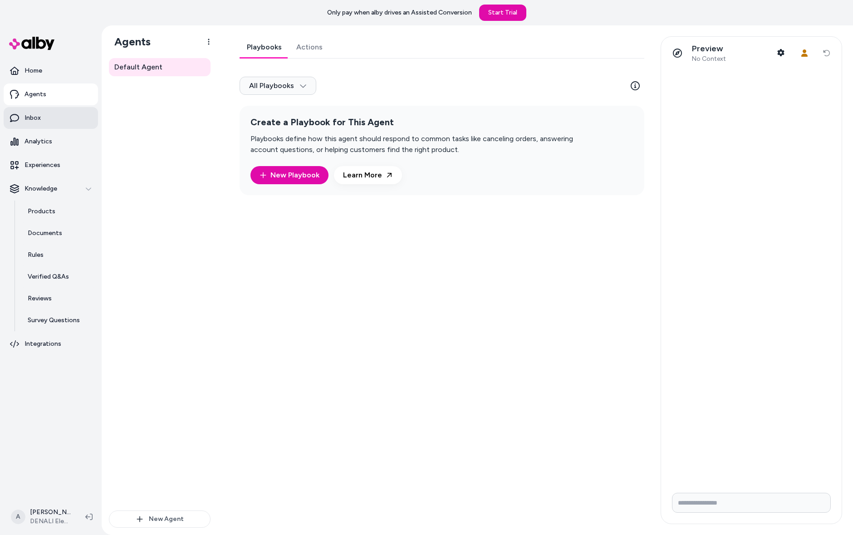
click at [54, 112] on link "Inbox" at bounding box center [51, 118] width 94 height 22
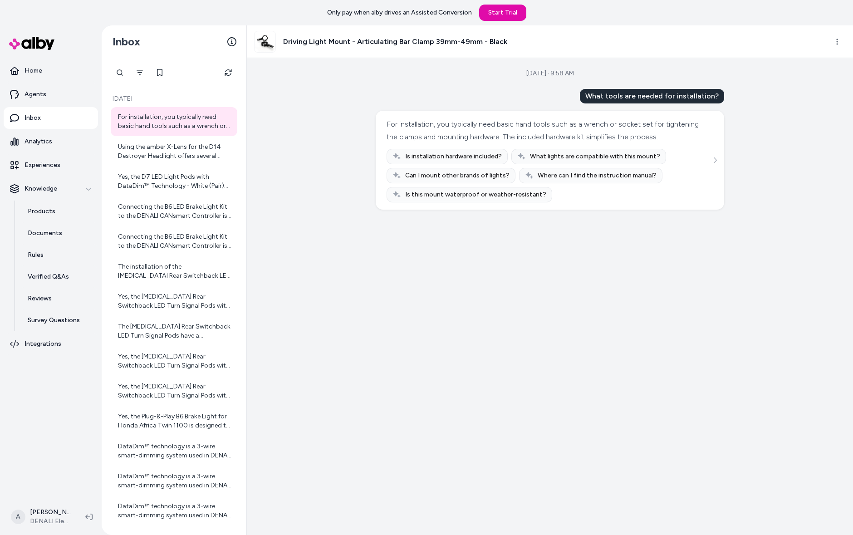
click at [186, 128] on div "For installation, you typically need basic hand tools such as a wrench or socke…" at bounding box center [175, 121] width 114 height 18
click at [170, 144] on div "Using the amber X-Lens for the D14 Destroyer Headlight offers several benefits:…" at bounding box center [175, 151] width 114 height 18
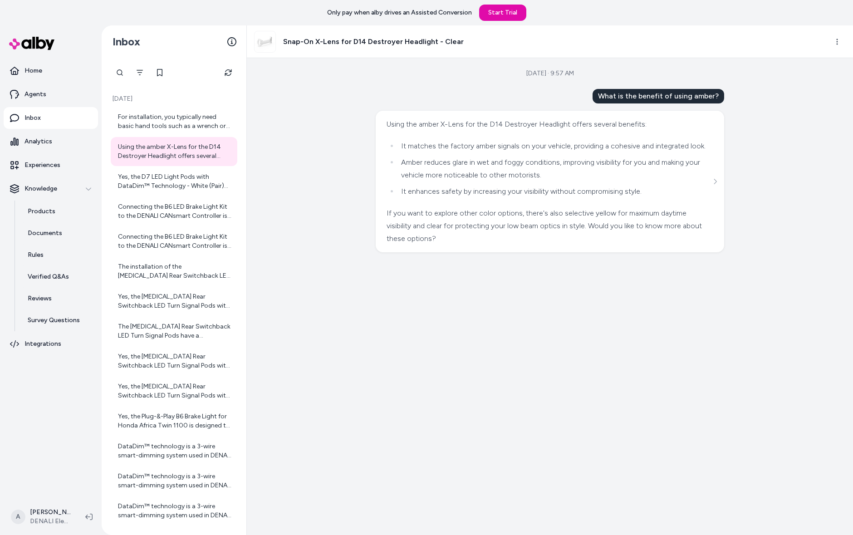
click at [324, 93] on div "Aug 14, 2025 · 9:57 AM What is the benefit of using amber? Using the amber X-Le…" at bounding box center [550, 296] width 606 height 477
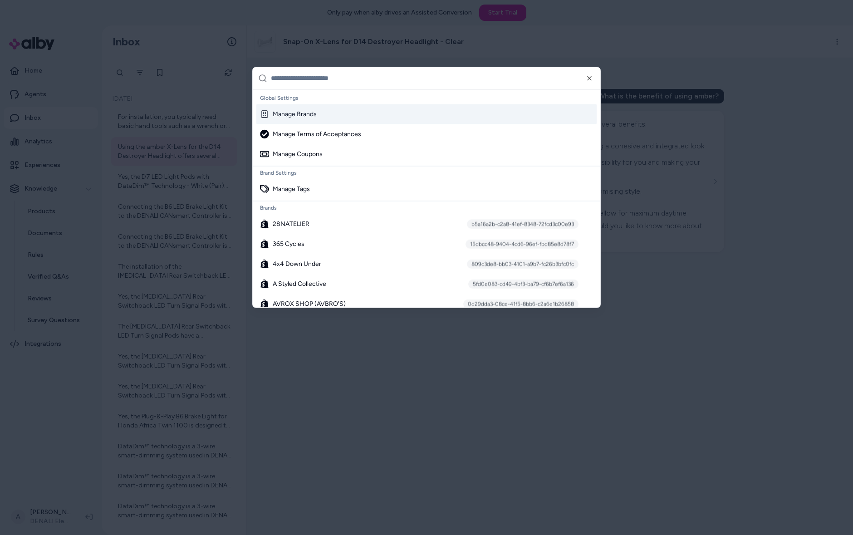
type input "*"
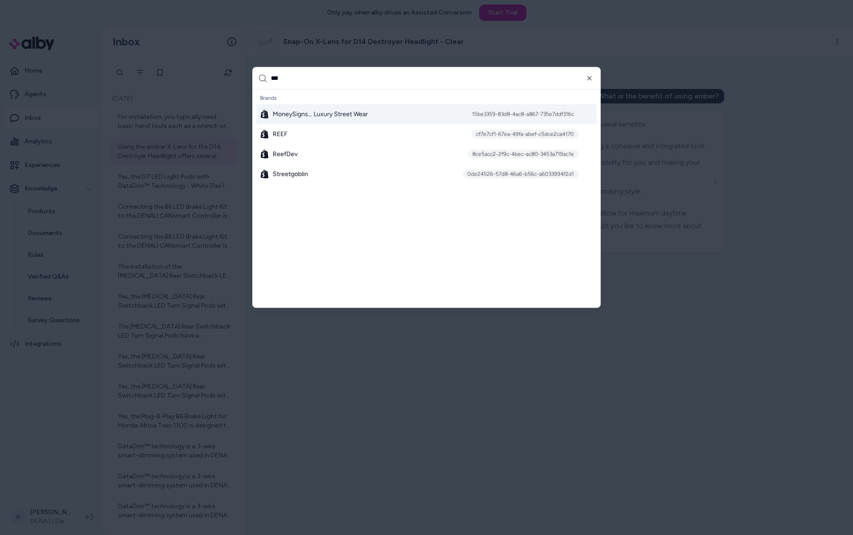
type input "****"
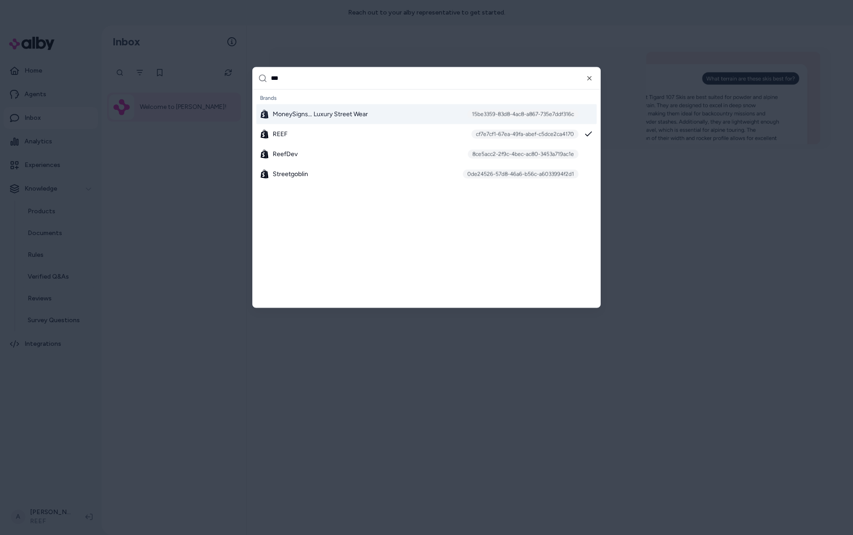
type input "****"
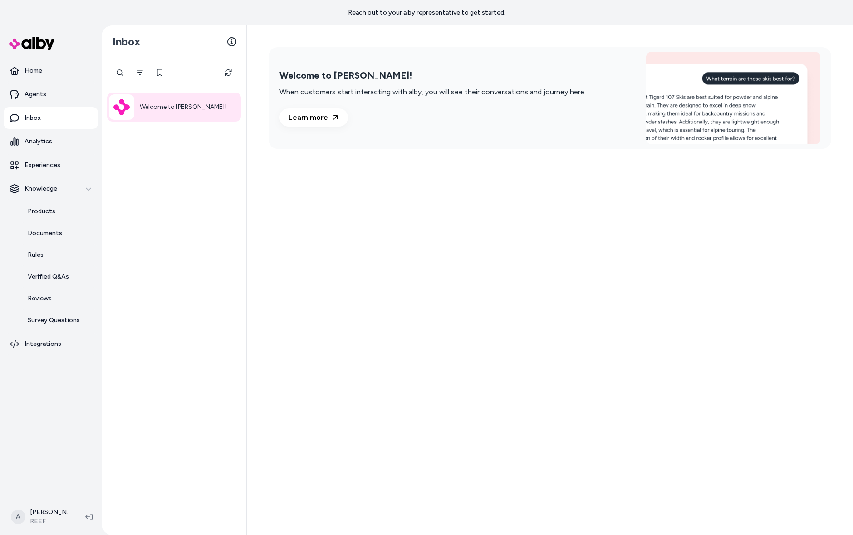
click at [323, 258] on div "Welcome to [PERSON_NAME]! When customers start interacting with alby, you will …" at bounding box center [550, 279] width 606 height 509
click at [52, 78] on link "Home" at bounding box center [51, 71] width 94 height 22
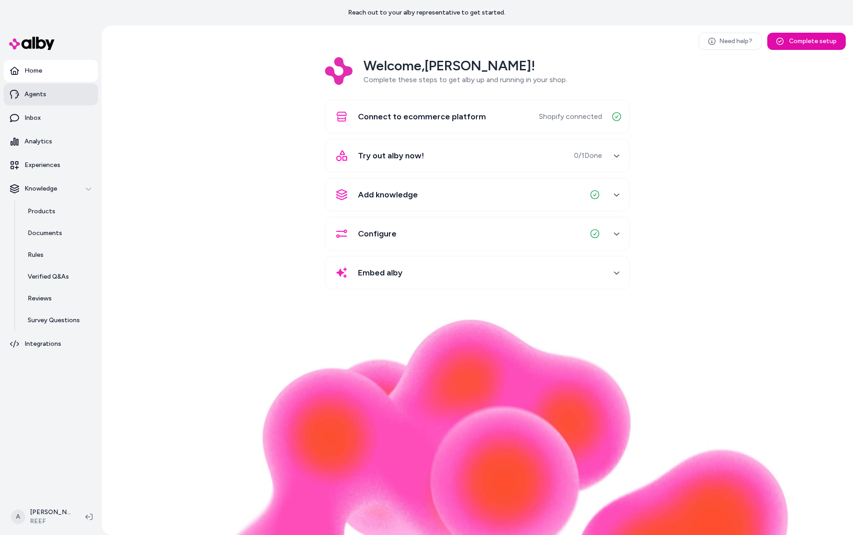
click at [47, 91] on link "Agents" at bounding box center [51, 94] width 94 height 22
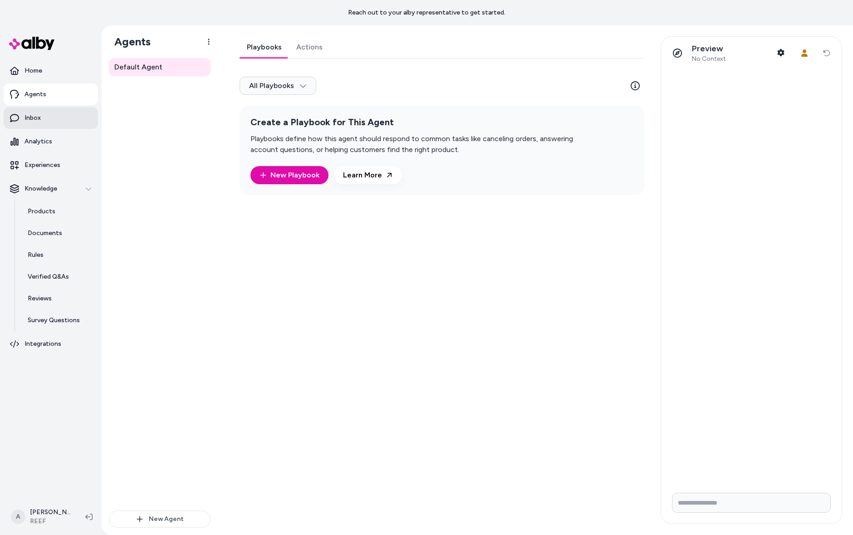
click at [51, 116] on link "Inbox" at bounding box center [51, 118] width 94 height 22
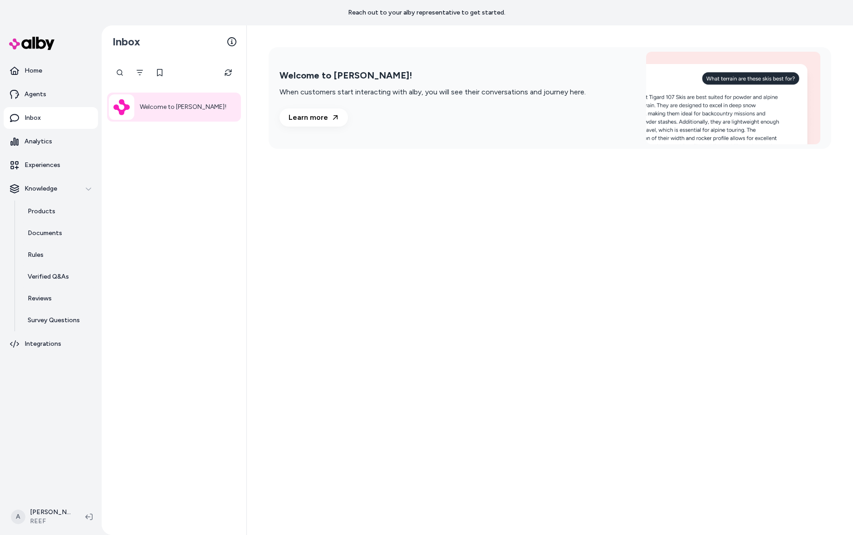
click at [166, 103] on p "Welcome to [PERSON_NAME]!" at bounding box center [183, 107] width 87 height 11
click at [44, 168] on p "Experiences" at bounding box center [42, 165] width 36 height 9
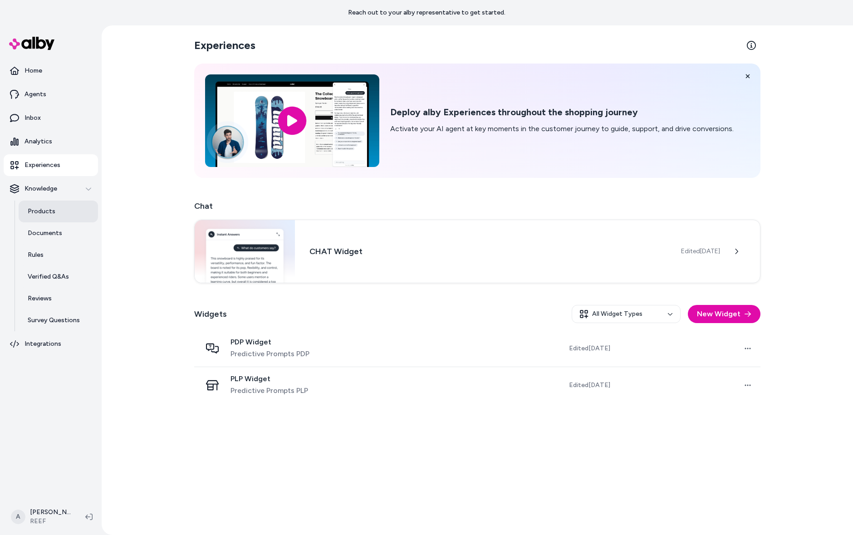
click at [55, 215] on link "Products" at bounding box center [58, 211] width 79 height 22
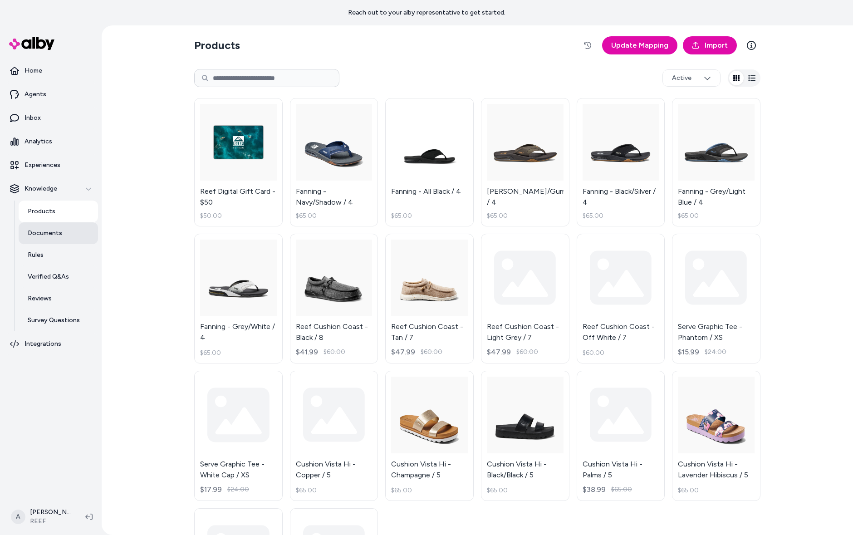
click at [58, 237] on p "Documents" at bounding box center [45, 233] width 34 height 9
